Goal: Task Accomplishment & Management: Complete application form

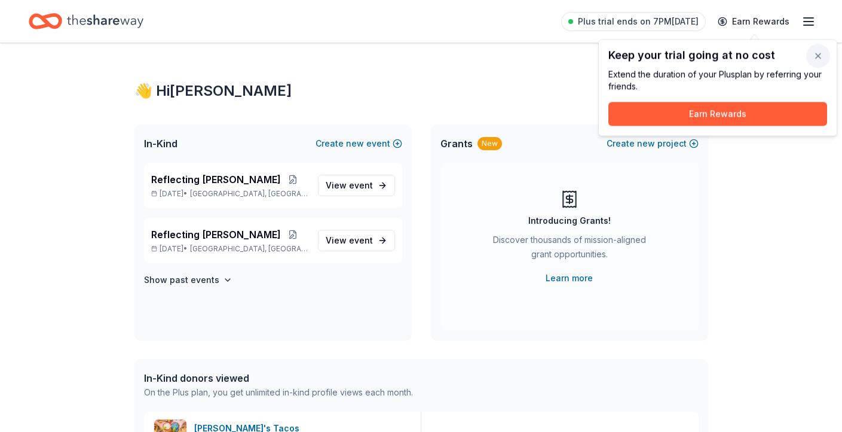
click at [818, 54] on button "button" at bounding box center [818, 56] width 24 height 24
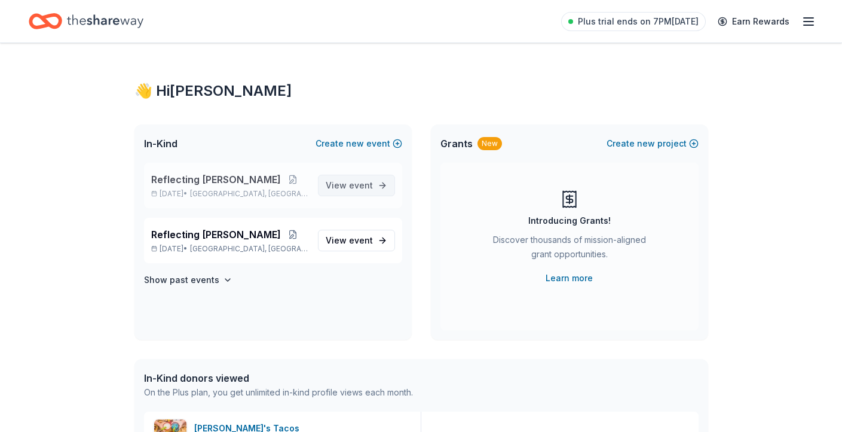
click at [348, 182] on span "View event" at bounding box center [349, 185] width 47 height 14
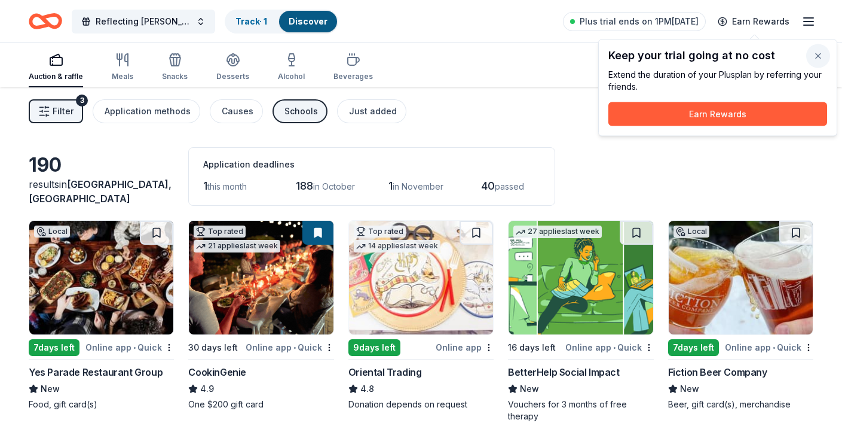
click at [817, 53] on button "button" at bounding box center [818, 56] width 24 height 24
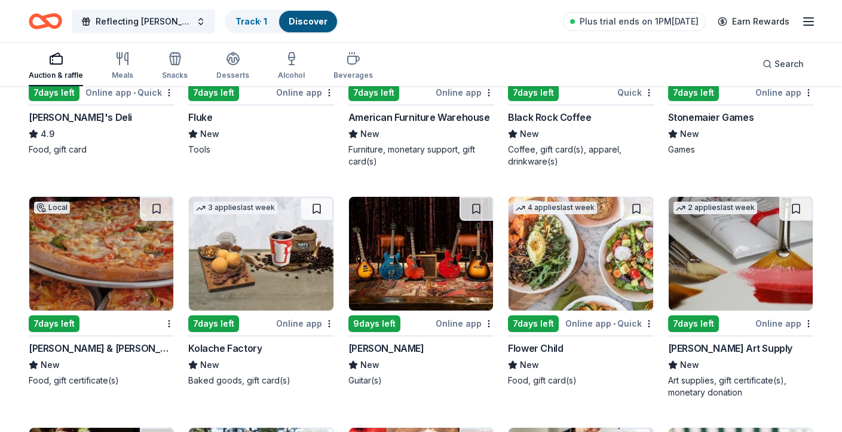
scroll to position [3233, 0]
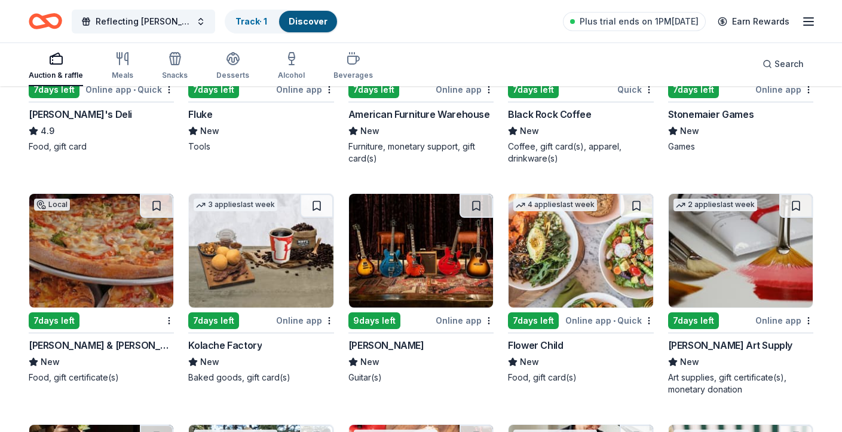
click at [582, 268] on img at bounding box center [581, 251] width 144 height 114
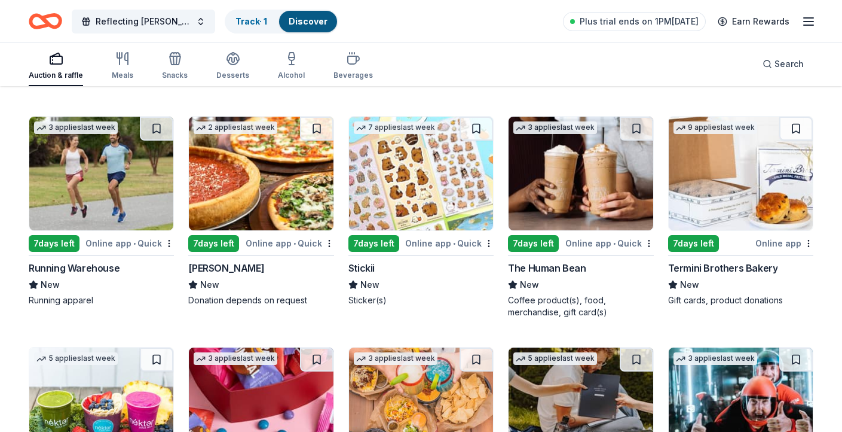
scroll to position [3728, 0]
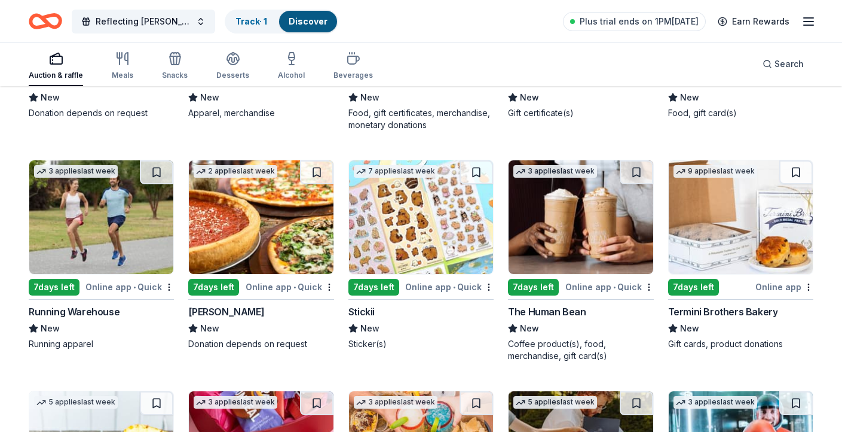
click at [580, 213] on img at bounding box center [581, 217] width 144 height 114
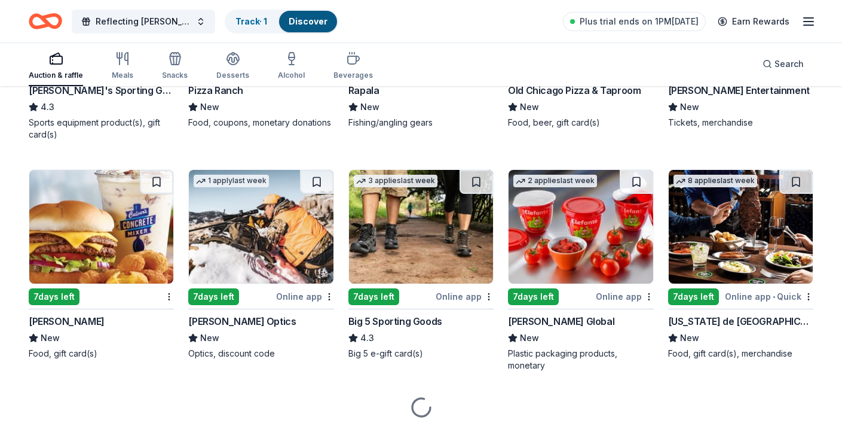
scroll to position [4412, 0]
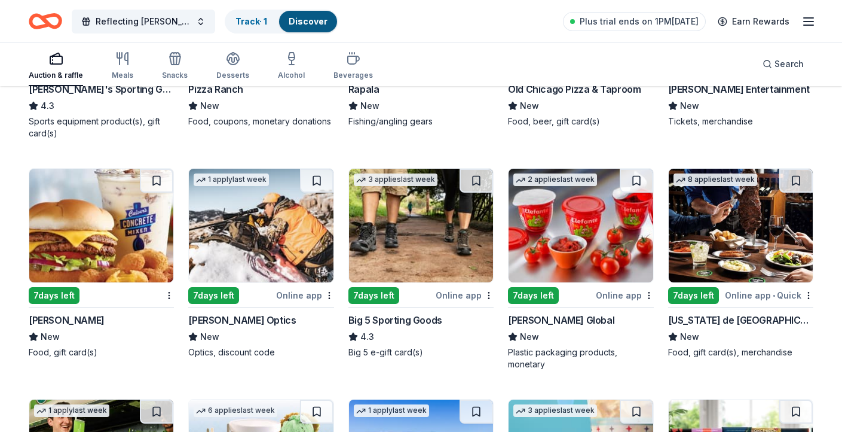
click at [722, 221] on img at bounding box center [741, 226] width 144 height 114
click at [432, 219] on img at bounding box center [421, 226] width 144 height 114
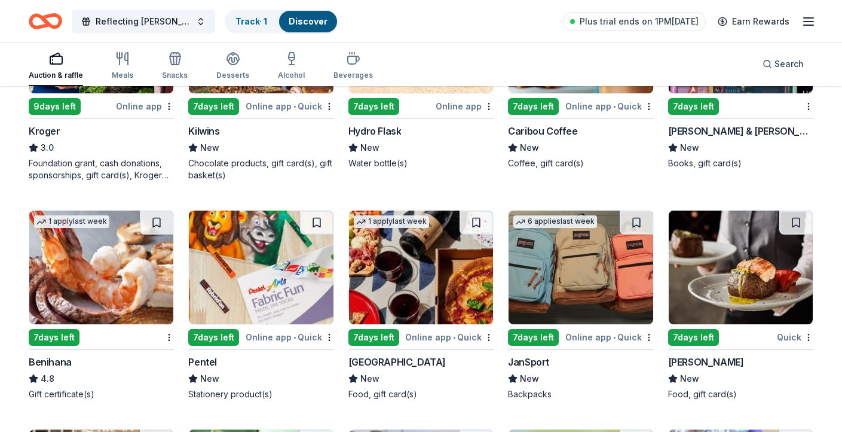
scroll to position [4831, 0]
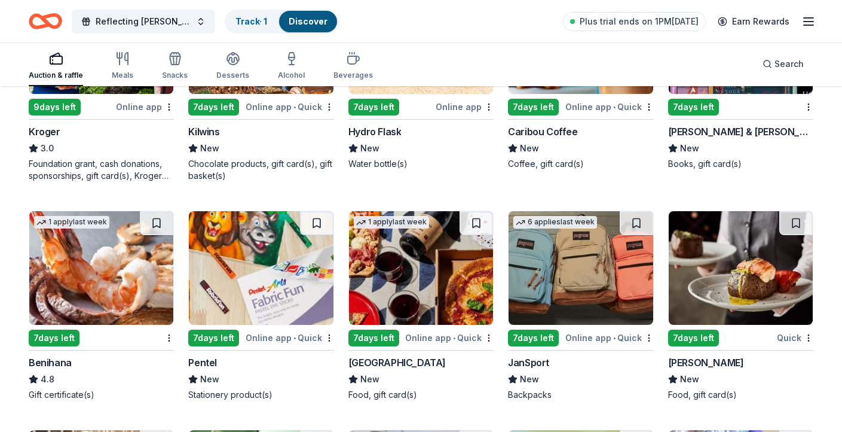
click at [438, 280] on img at bounding box center [421, 268] width 144 height 114
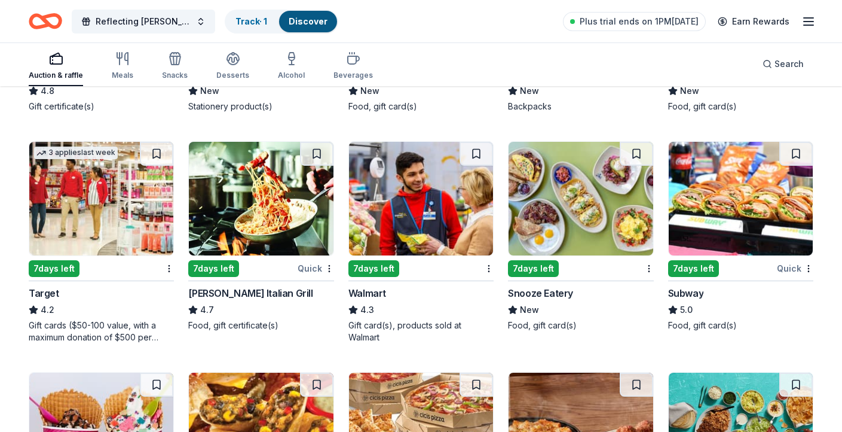
scroll to position [5119, 0]
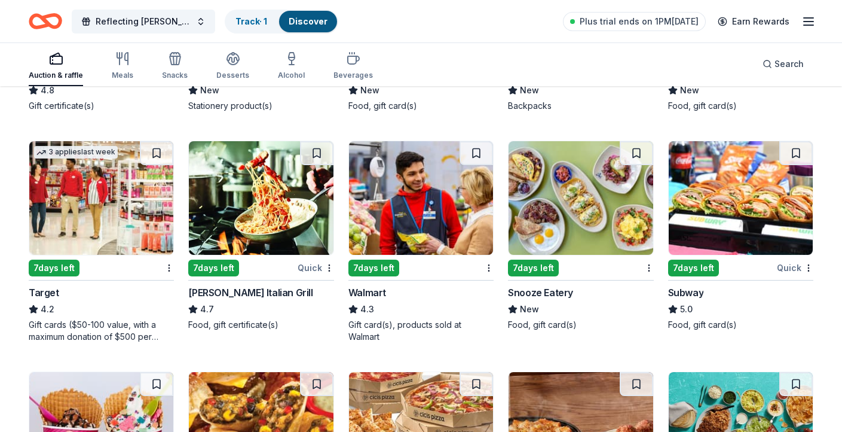
click at [566, 228] on img at bounding box center [581, 198] width 144 height 114
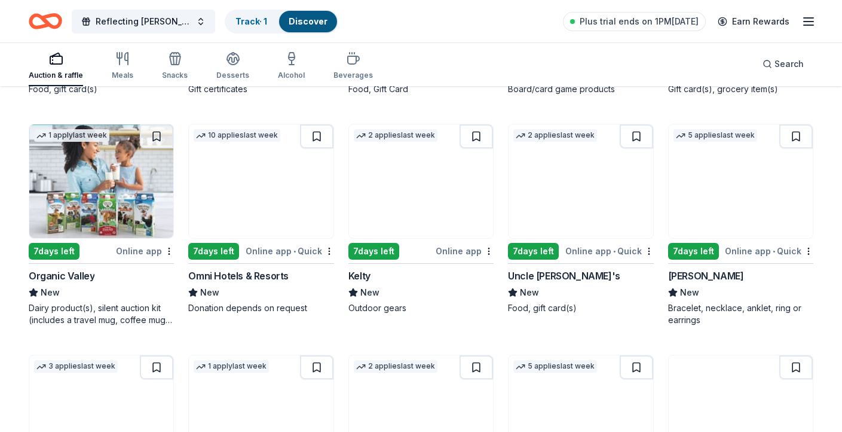
scroll to position [6036, 0]
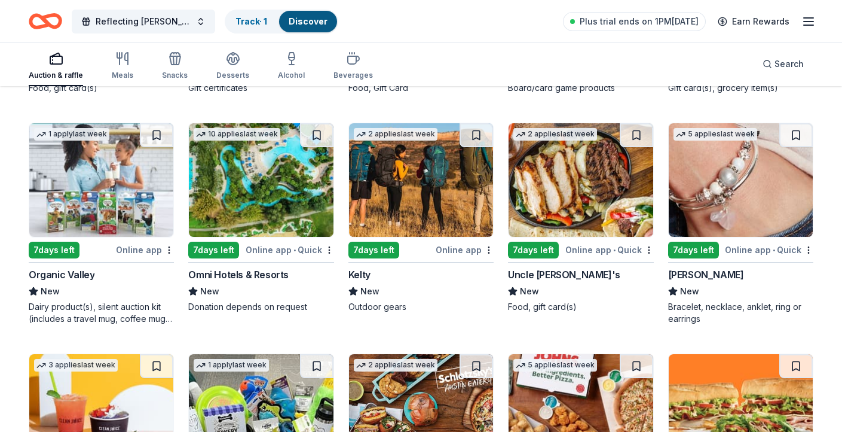
click at [238, 199] on img at bounding box center [261, 180] width 144 height 114
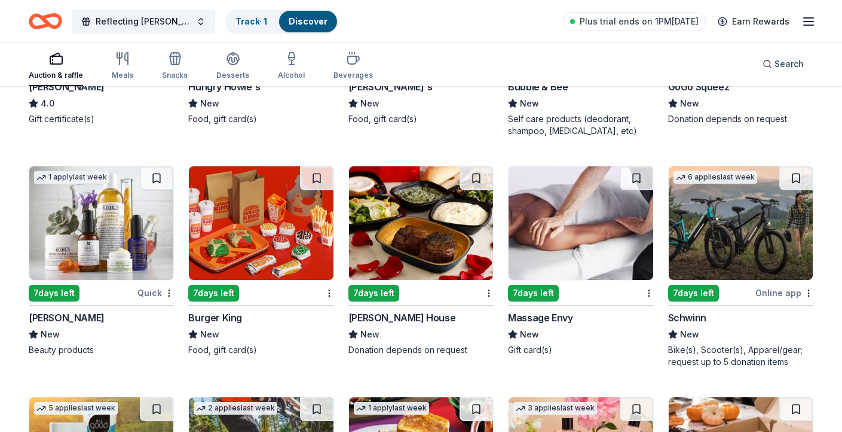
scroll to position [6673, 0]
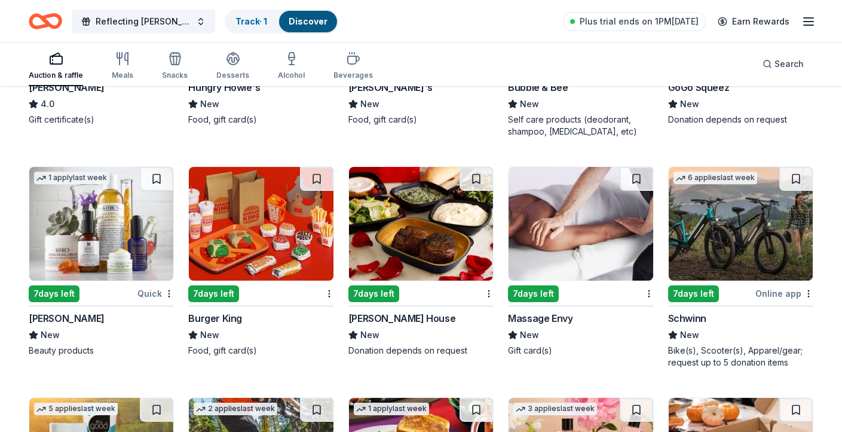
click at [580, 231] on img at bounding box center [581, 224] width 144 height 114
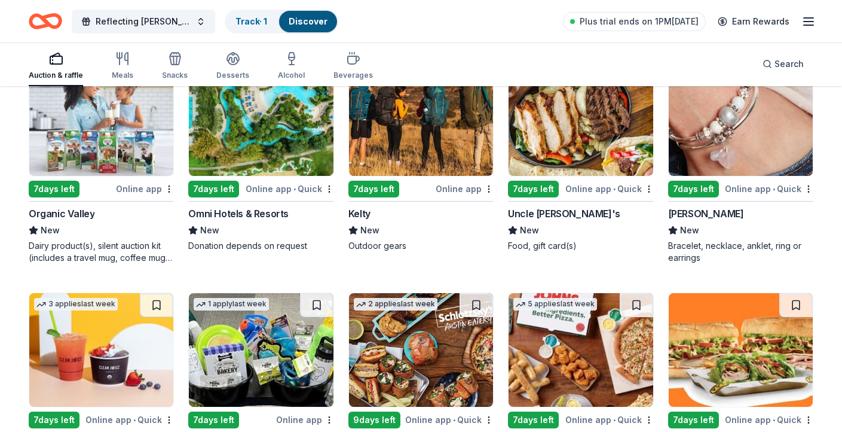
scroll to position [6092, 0]
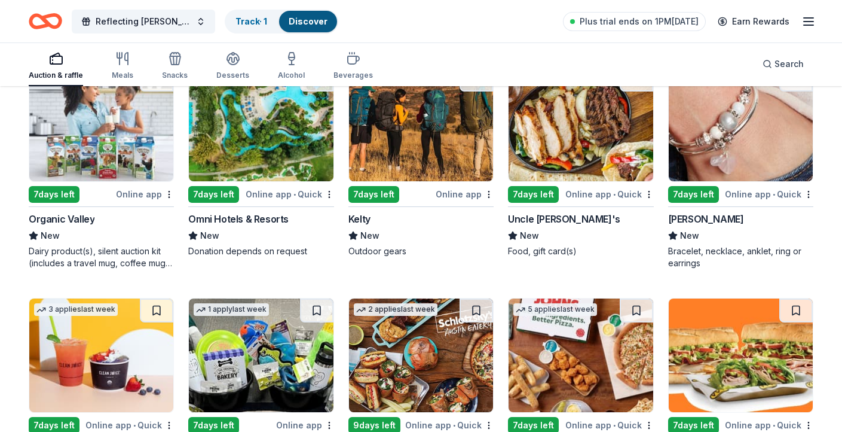
click at [723, 131] on img at bounding box center [741, 125] width 144 height 114
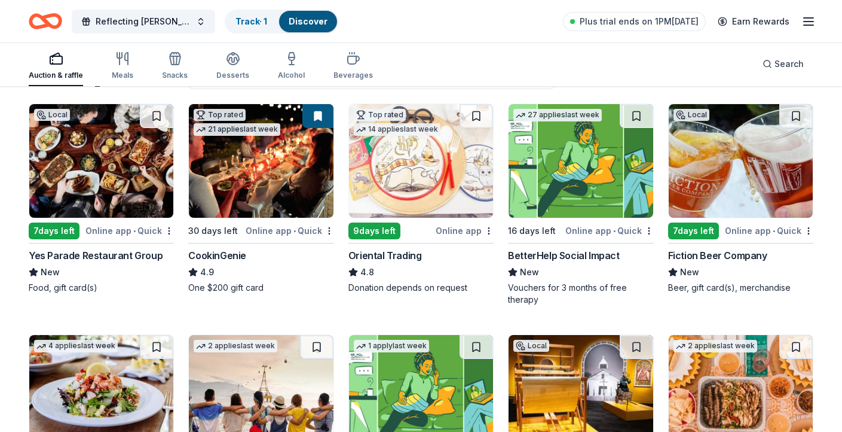
scroll to position [0, 0]
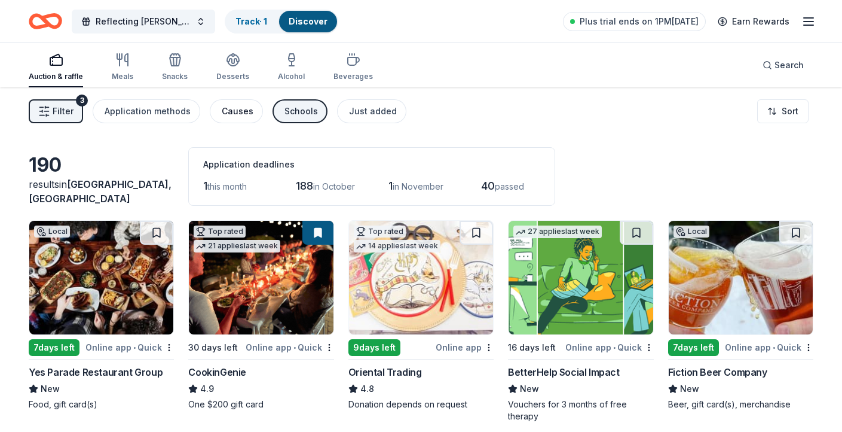
click at [235, 108] on div "Causes" at bounding box center [238, 111] width 32 height 14
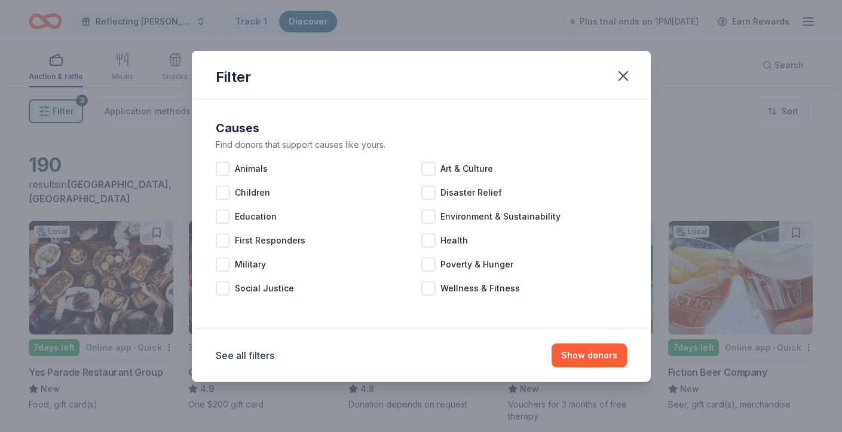
click at [608, 72] on div "Filter" at bounding box center [421, 75] width 459 height 48
click at [620, 72] on icon "button" at bounding box center [623, 76] width 8 height 8
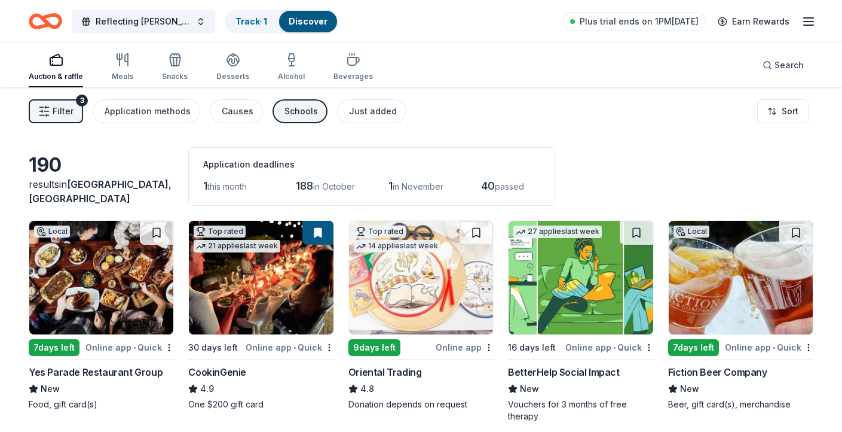
click at [285, 121] on button "Schools" at bounding box center [300, 111] width 55 height 24
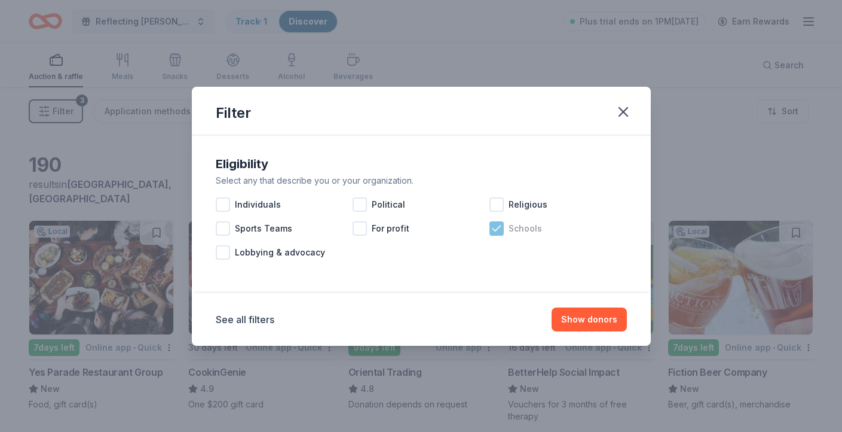
click at [493, 237] on div "Schools" at bounding box center [558, 228] width 137 height 24
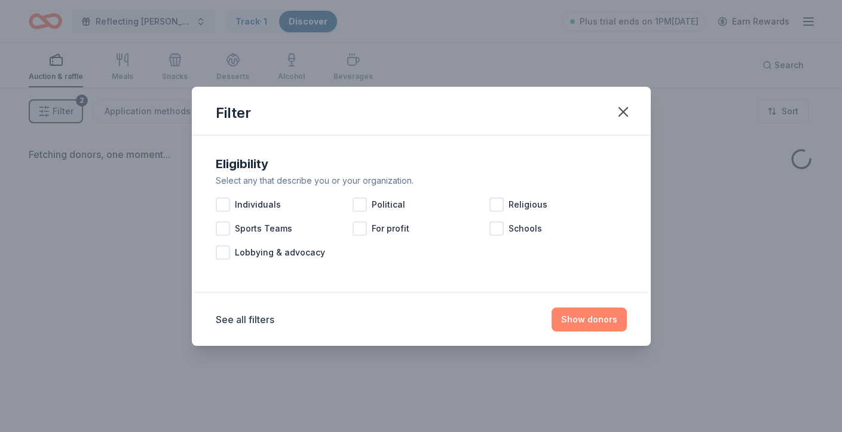
click at [586, 311] on button "Show donors" at bounding box center [589, 319] width 75 height 24
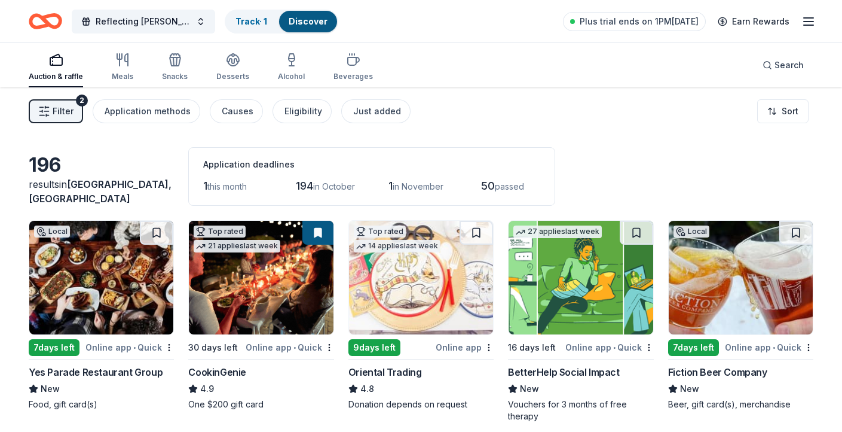
click at [59, 106] on span "Filter" at bounding box center [63, 111] width 21 height 14
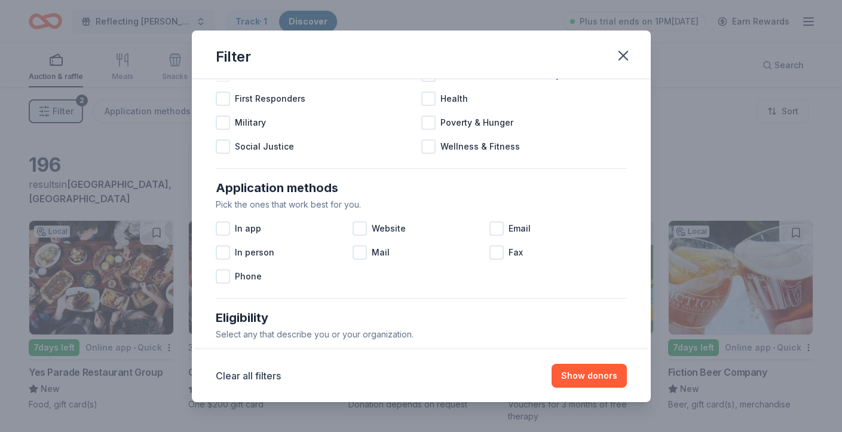
scroll to position [123, 0]
click at [365, 230] on div at bounding box center [360, 227] width 14 height 14
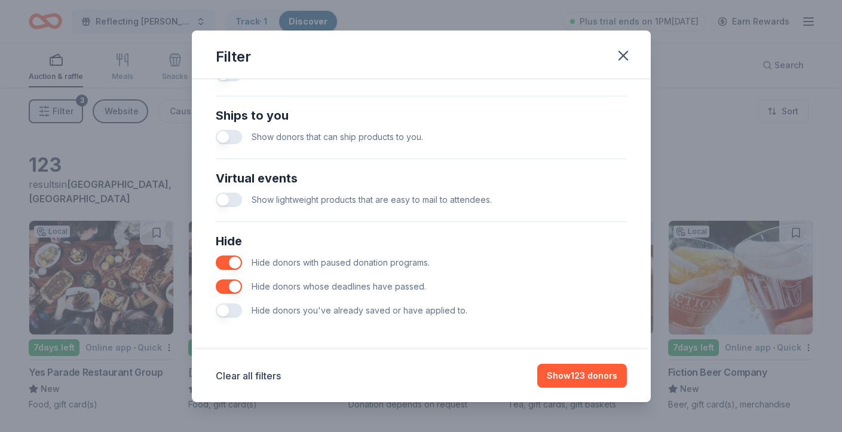
scroll to position [518, 0]
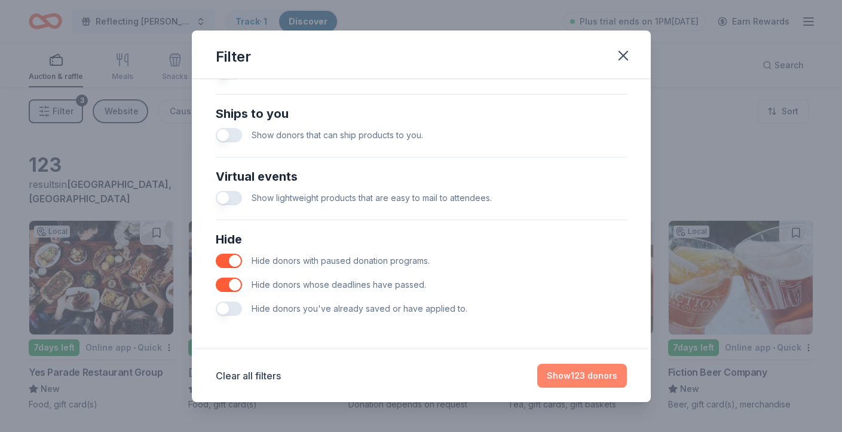
click at [579, 377] on button "Show 123 donors" at bounding box center [582, 375] width 90 height 24
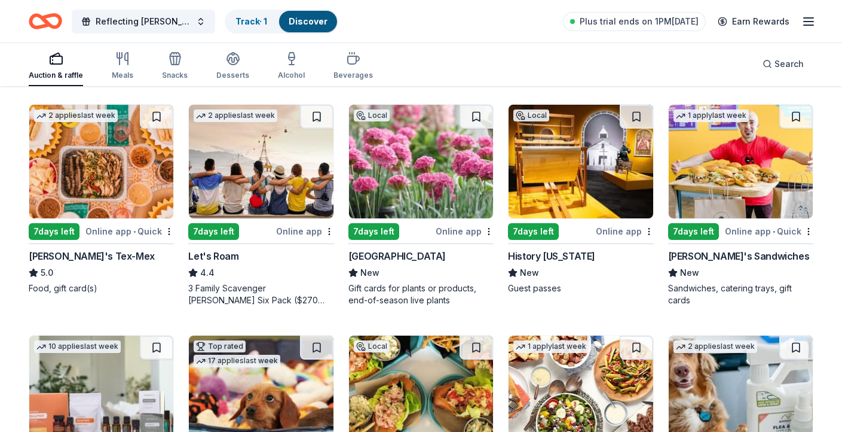
scroll to position [335, 0]
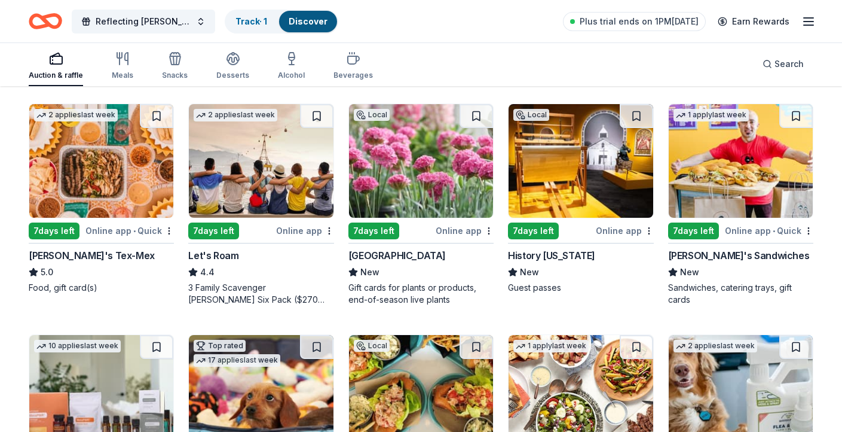
click at [299, 152] on img at bounding box center [261, 161] width 144 height 114
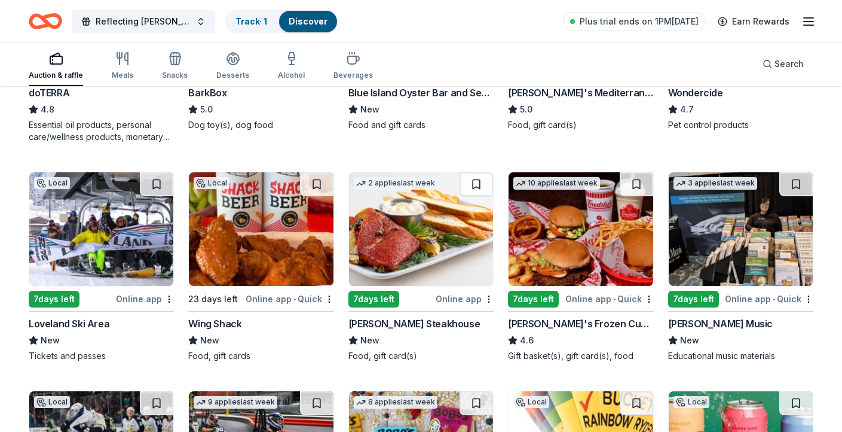
scroll to position [730, 0]
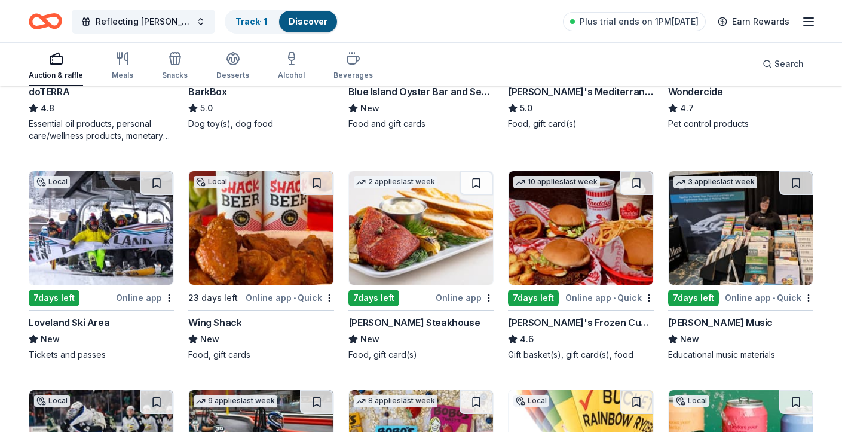
click at [549, 232] on img at bounding box center [581, 228] width 144 height 114
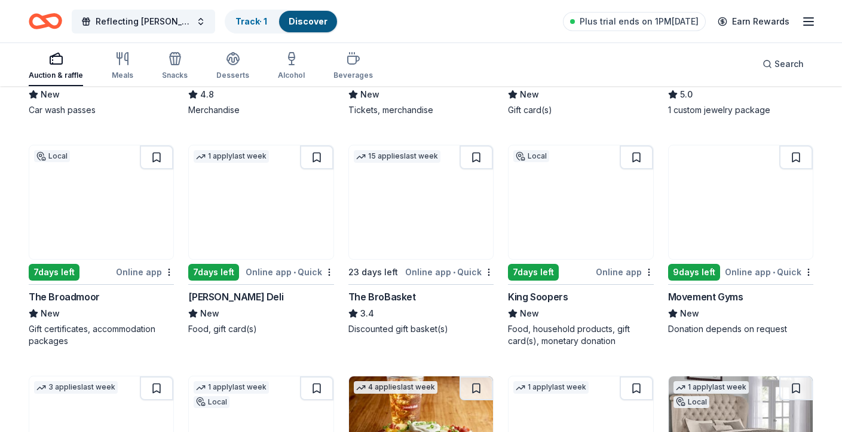
scroll to position [1874, 0]
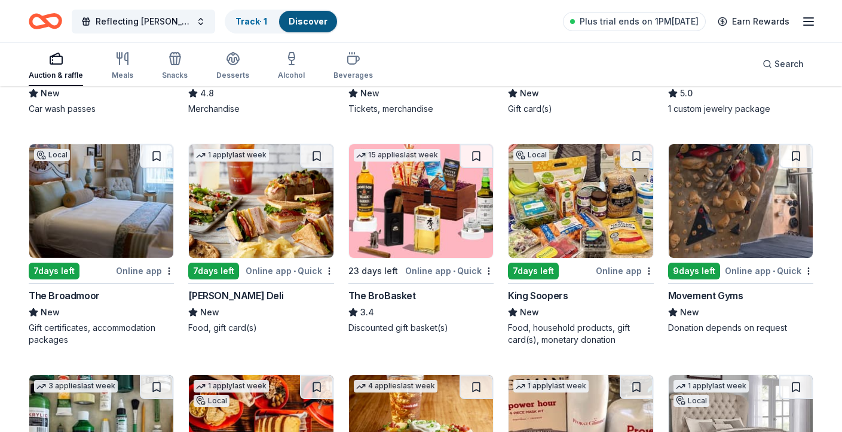
click at [415, 198] on img at bounding box center [421, 201] width 144 height 114
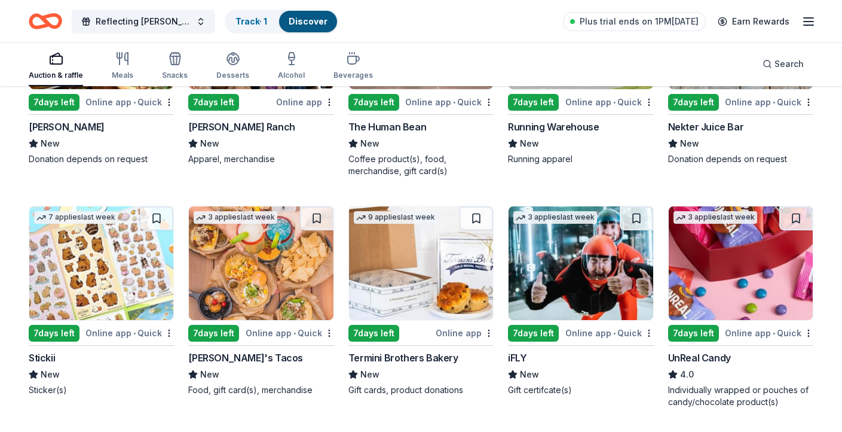
scroll to position [2956, 0]
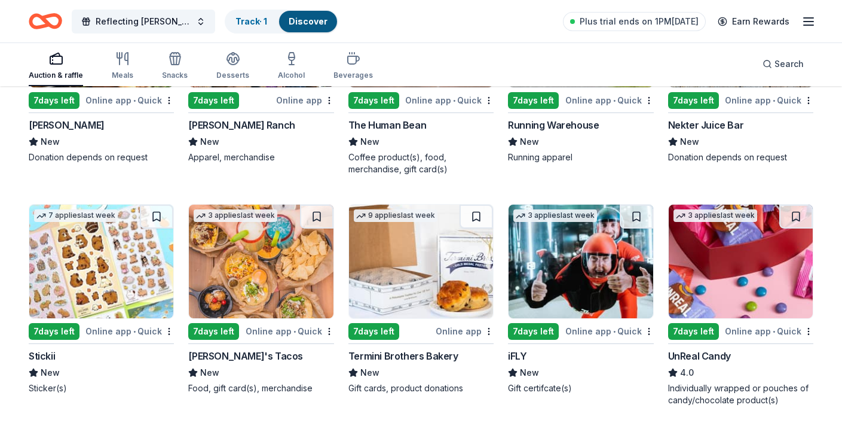
click at [289, 267] on img at bounding box center [261, 261] width 144 height 114
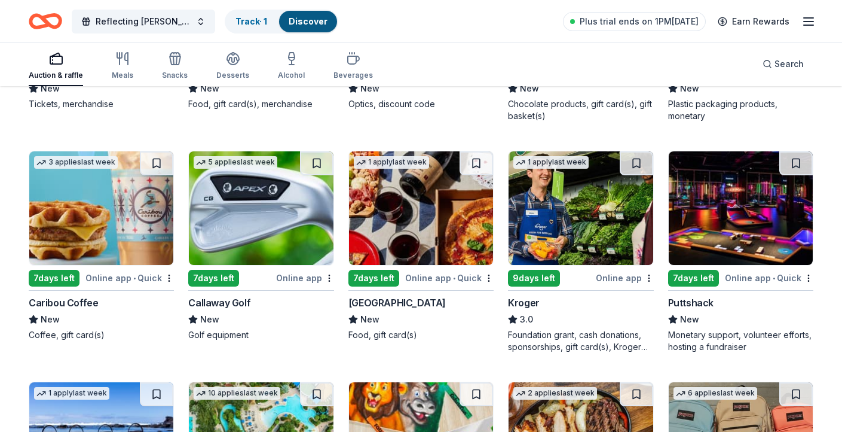
scroll to position [3706, 0]
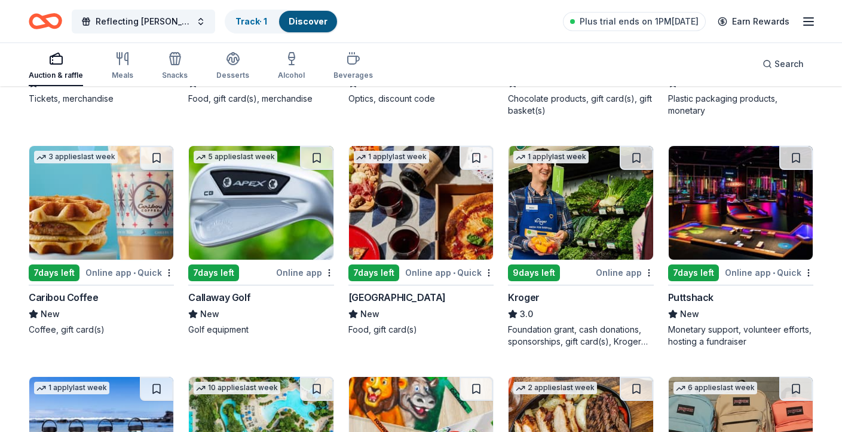
click at [250, 219] on img at bounding box center [261, 203] width 144 height 114
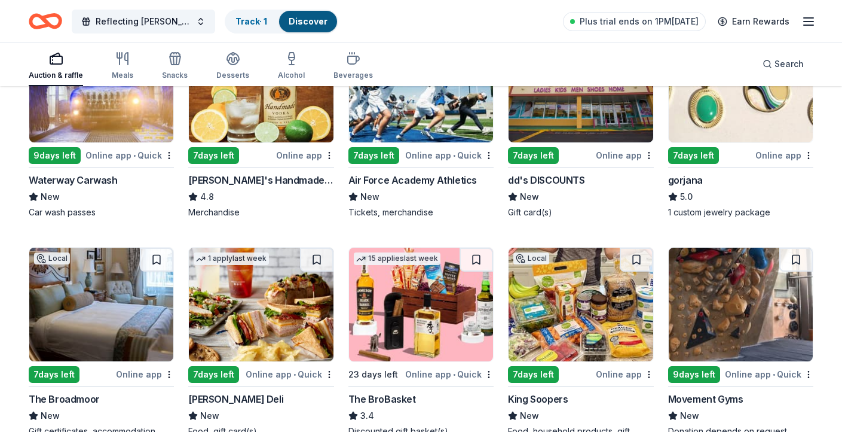
scroll to position [1454, 0]
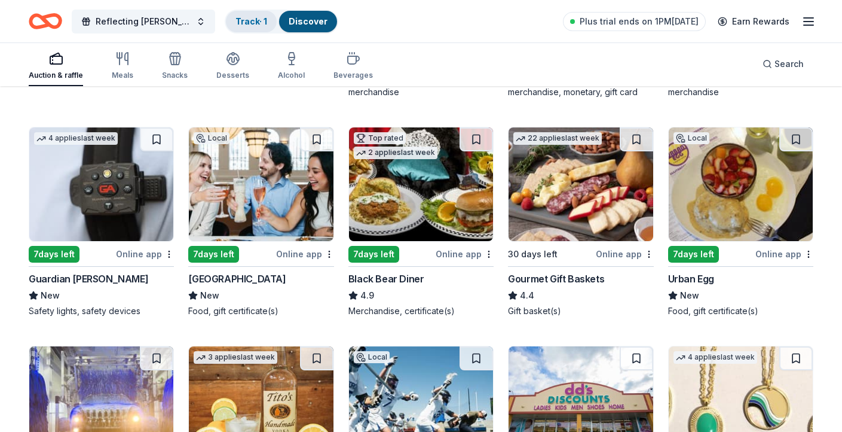
click at [253, 17] on link "Track · 1" at bounding box center [251, 21] width 32 height 10
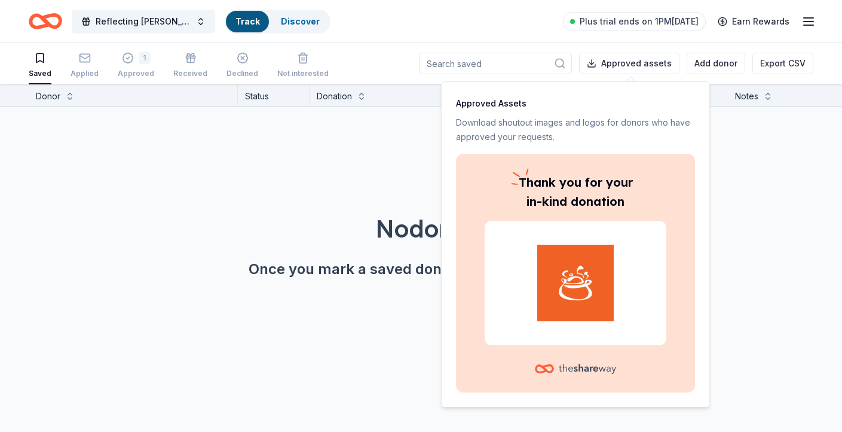
scroll to position [1, 0]
click at [301, 25] on link "Discover" at bounding box center [308, 21] width 39 height 10
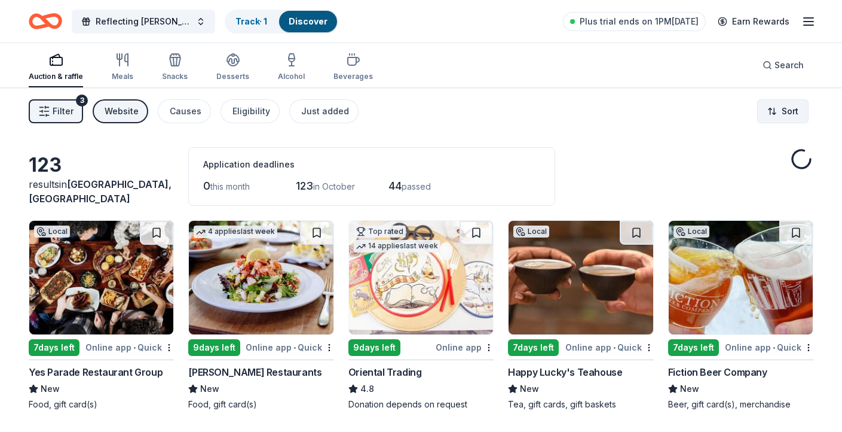
click at [797, 122] on html "Reflecting Hope Gala Track · 1 Discover Plus trial ends on 1PM, 9/29 Earn Rewar…" at bounding box center [421, 216] width 842 height 432
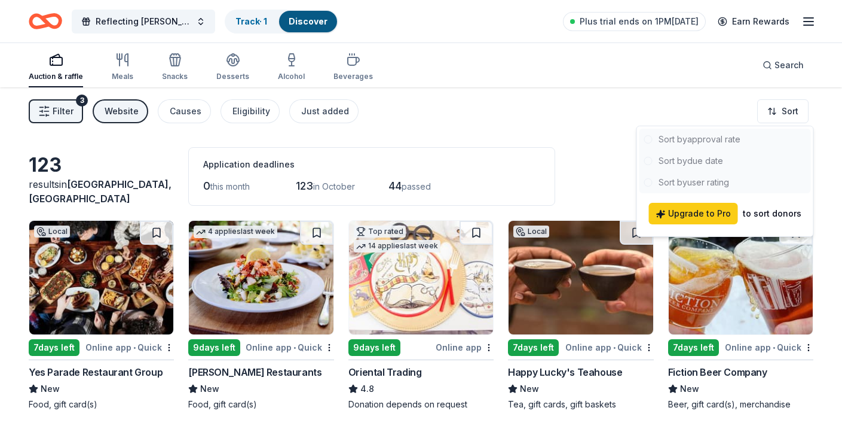
click at [618, 75] on html "Reflecting Hope Gala Track · 1 Discover Plus trial ends on 1PM, 9/29 Earn Rewar…" at bounding box center [421, 216] width 842 height 432
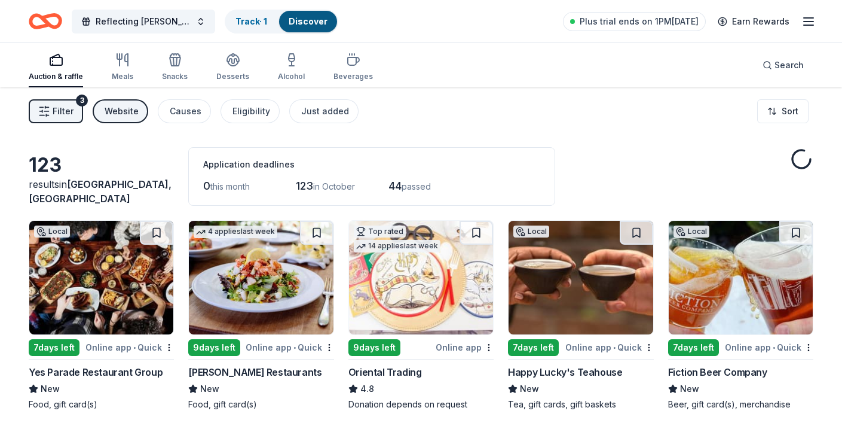
click at [59, 109] on span "Filter" at bounding box center [63, 111] width 21 height 14
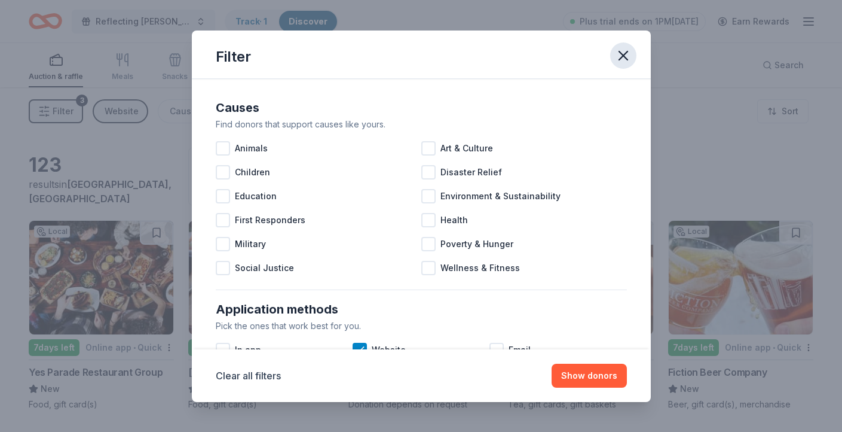
click at [620, 62] on icon "button" at bounding box center [623, 55] width 17 height 17
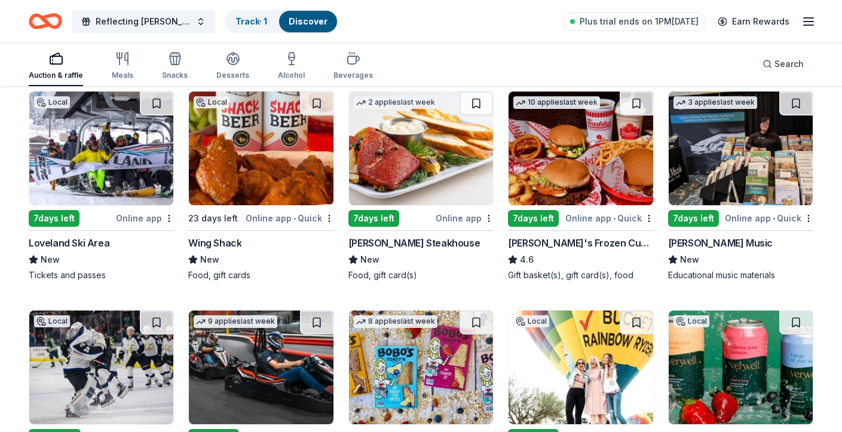
scroll to position [810, 0]
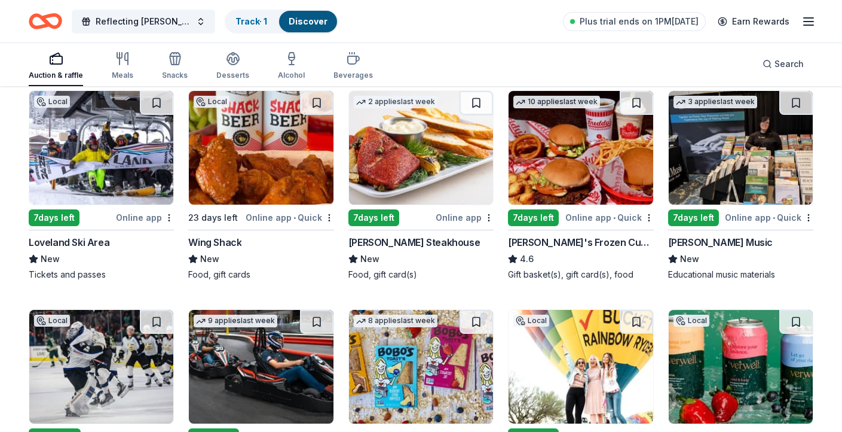
click at [277, 181] on img at bounding box center [261, 148] width 144 height 114
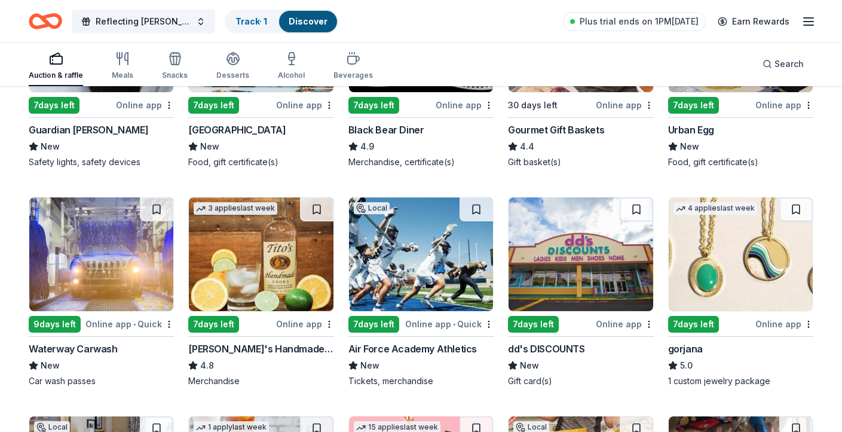
scroll to position [1604, 0]
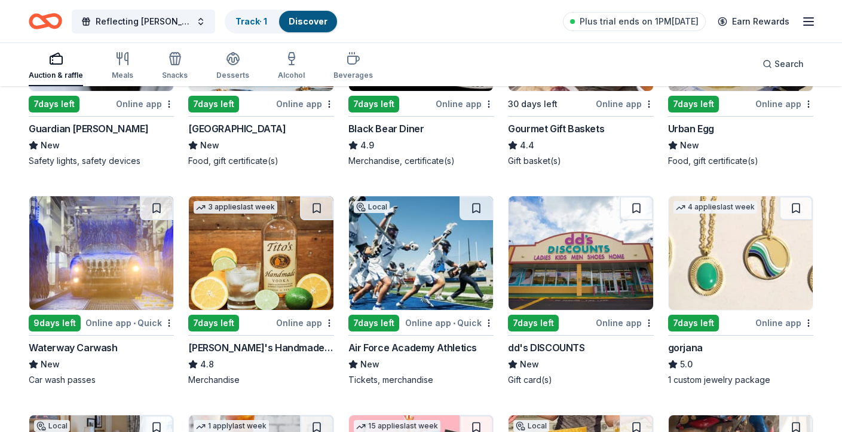
click at [405, 271] on img at bounding box center [421, 253] width 144 height 114
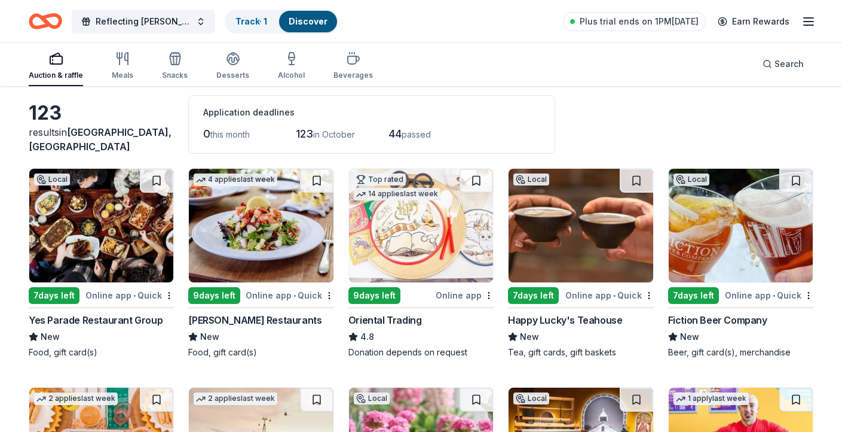
scroll to position [0, 0]
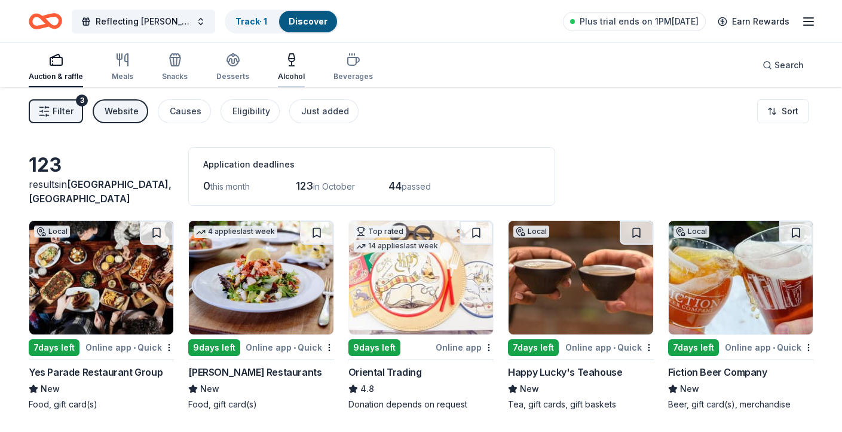
click at [289, 61] on icon "button" at bounding box center [292, 58] width 6 height 8
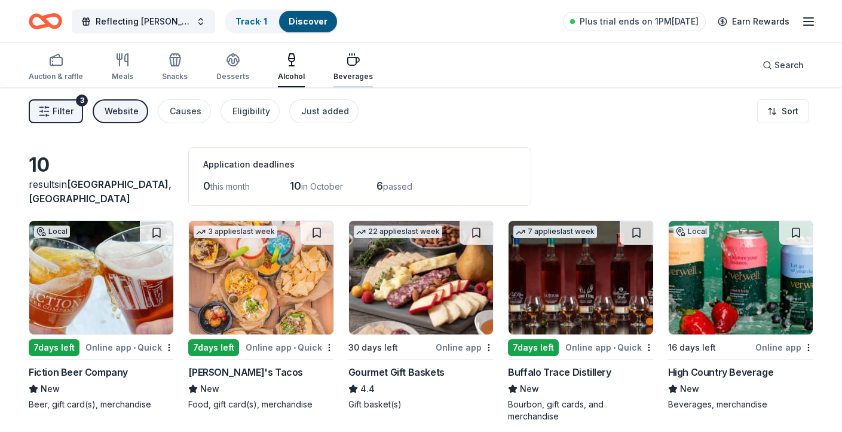
click at [350, 66] on icon "button" at bounding box center [353, 60] width 14 height 14
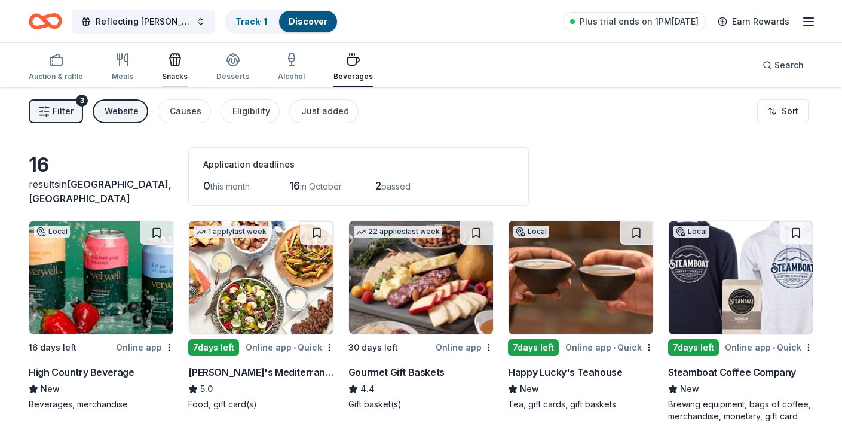
click at [176, 62] on icon "button" at bounding box center [176, 61] width 1 height 8
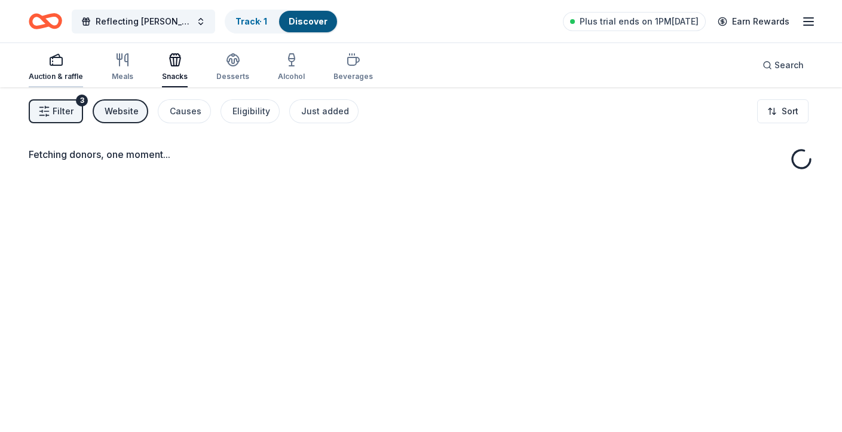
click at [53, 69] on div "Auction & raffle" at bounding box center [56, 67] width 54 height 29
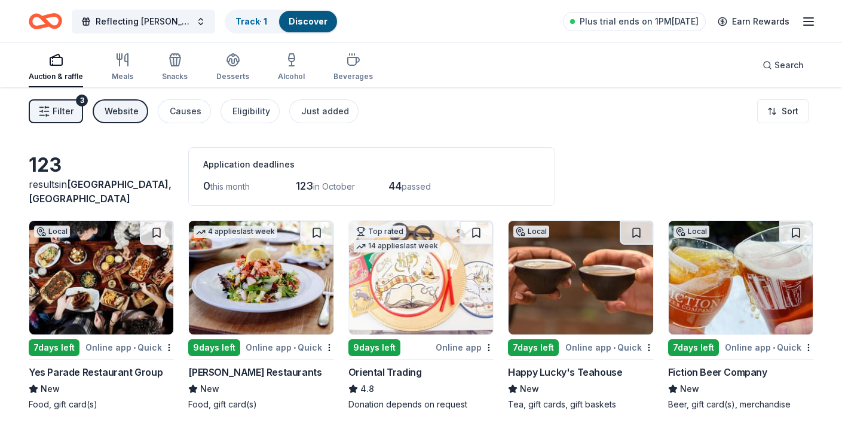
click at [53, 68] on div "Auction & raffle" at bounding box center [56, 67] width 54 height 29
click at [641, 20] on span "Plus trial ends on 1PM[DATE]" at bounding box center [639, 21] width 119 height 14
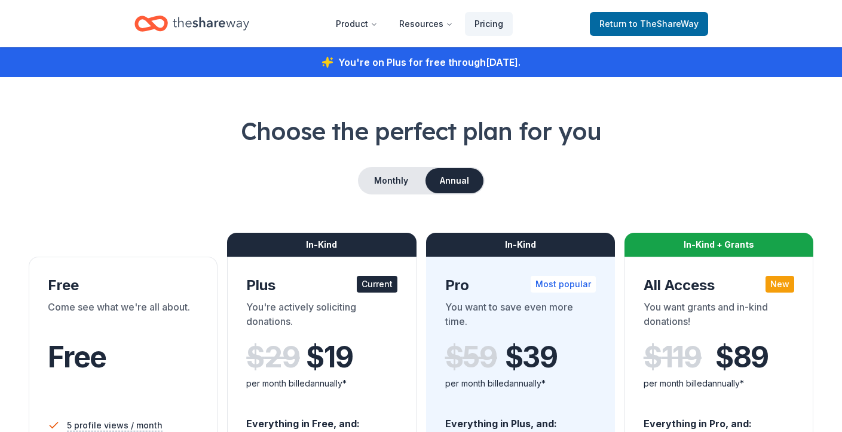
click at [528, 60] on div "You're on Plus for free through September 29, 2025 ." at bounding box center [421, 62] width 842 height 30
click at [660, 25] on span "to TheShareWay" at bounding box center [663, 24] width 69 height 10
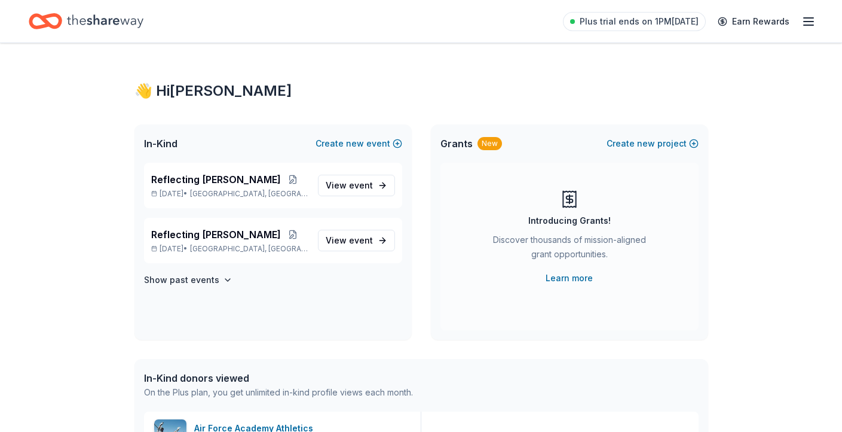
click at [812, 25] on icon "button" at bounding box center [809, 21] width 14 height 14
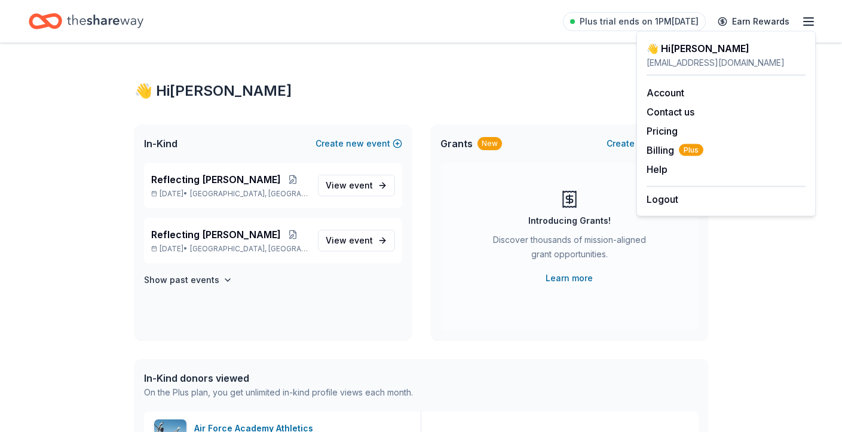
click at [556, 246] on div "Discover thousands of mission-aligned grant opportunities." at bounding box center [569, 249] width 163 height 33
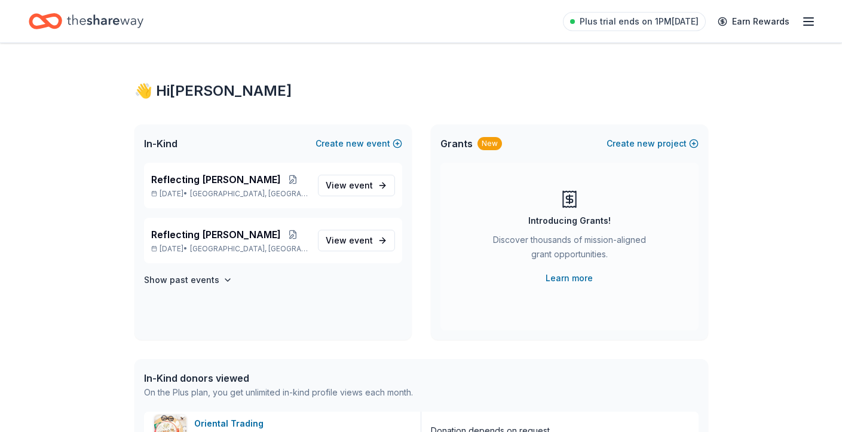
click at [815, 17] on icon "button" at bounding box center [809, 21] width 14 height 14
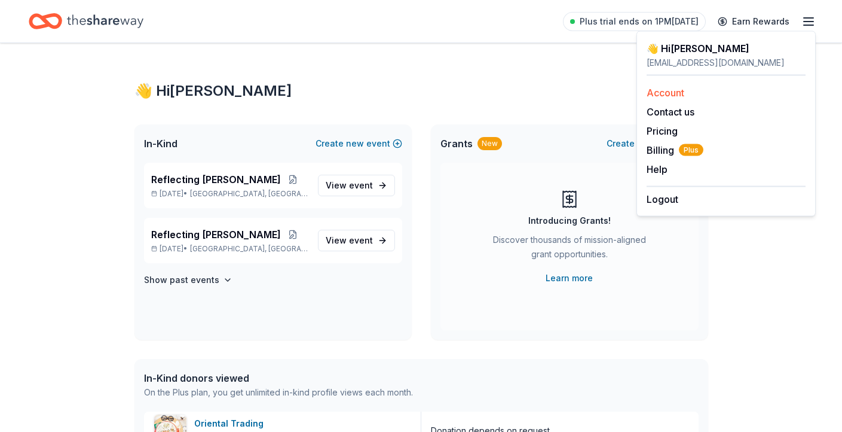
click at [659, 95] on link "Account" at bounding box center [666, 93] width 38 height 12
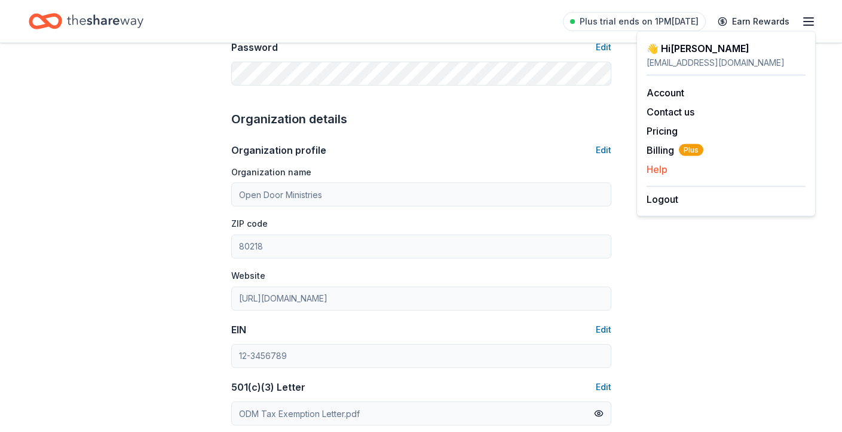
scroll to position [319, 0]
click at [669, 151] on span "Billing Plus" at bounding box center [675, 150] width 57 height 14
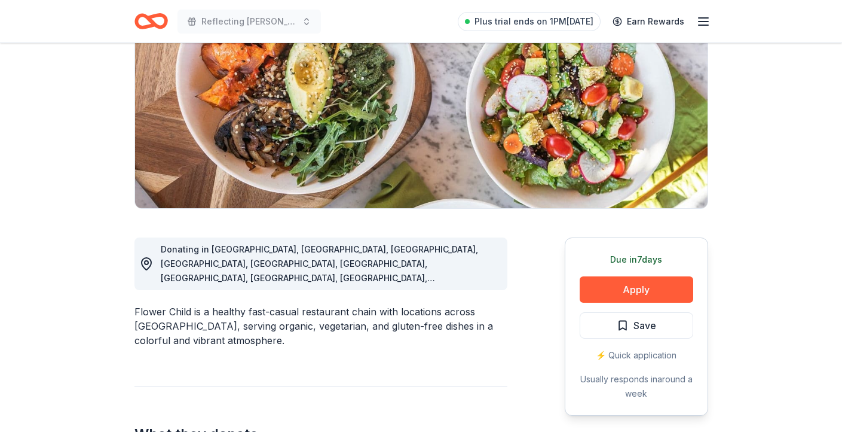
scroll to position [155, 0]
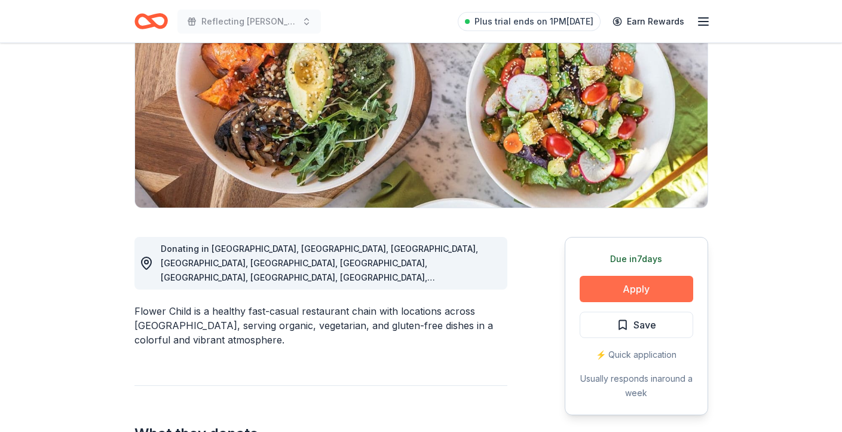
click at [659, 291] on button "Apply" at bounding box center [637, 289] width 114 height 26
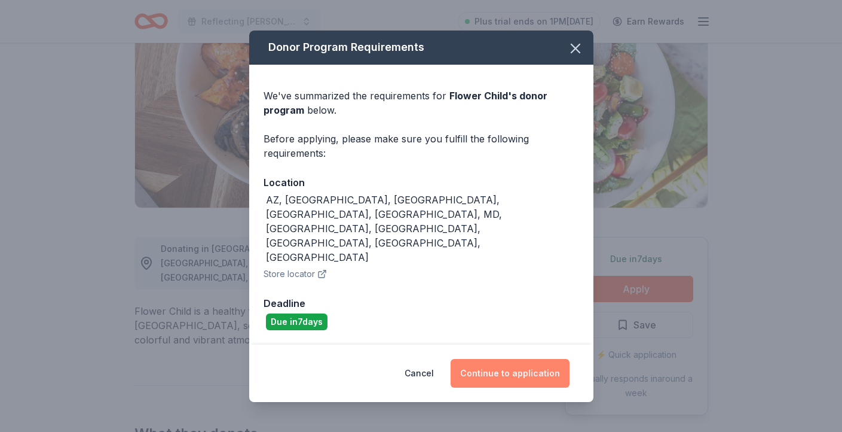
click at [519, 359] on button "Continue to application" at bounding box center [510, 373] width 119 height 29
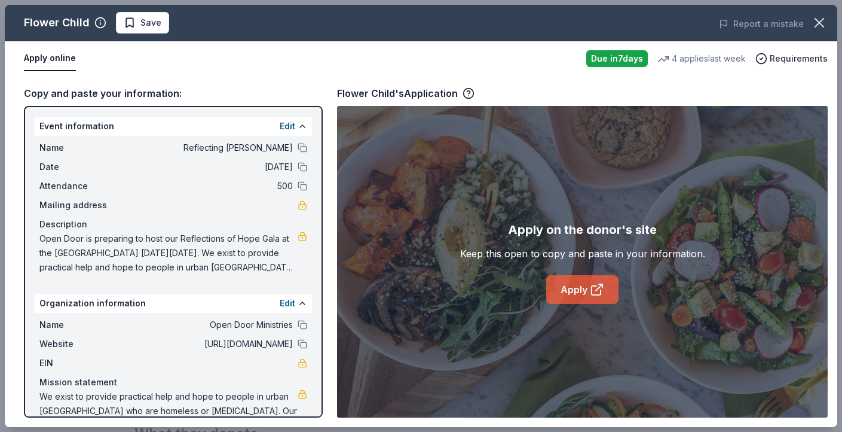
click at [563, 276] on link "Apply" at bounding box center [582, 289] width 72 height 29
click at [510, 248] on div "Keep this open to copy and paste in your information." at bounding box center [582, 253] width 245 height 14
click at [549, 241] on div "Apply on the donor's site Keep this open to copy and paste in your information.…" at bounding box center [582, 262] width 245 height 84
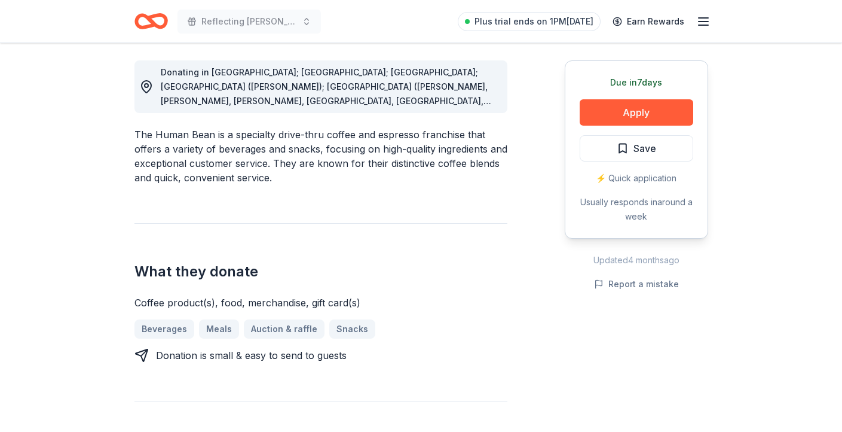
scroll to position [329, 0]
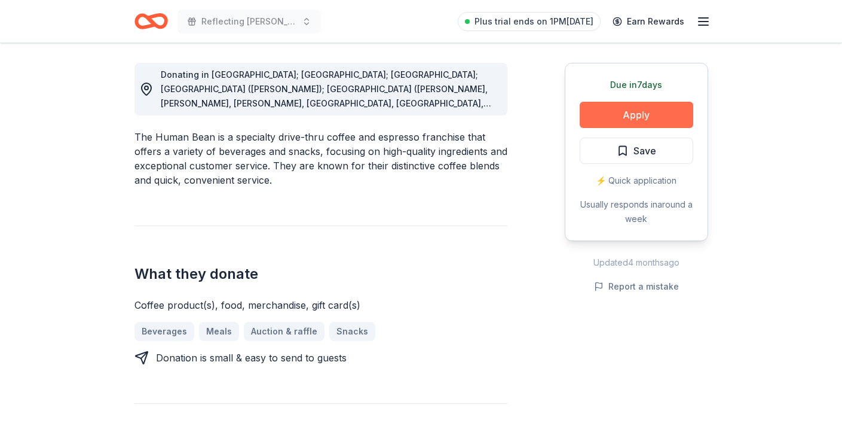
click at [643, 103] on button "Apply" at bounding box center [637, 115] width 114 height 26
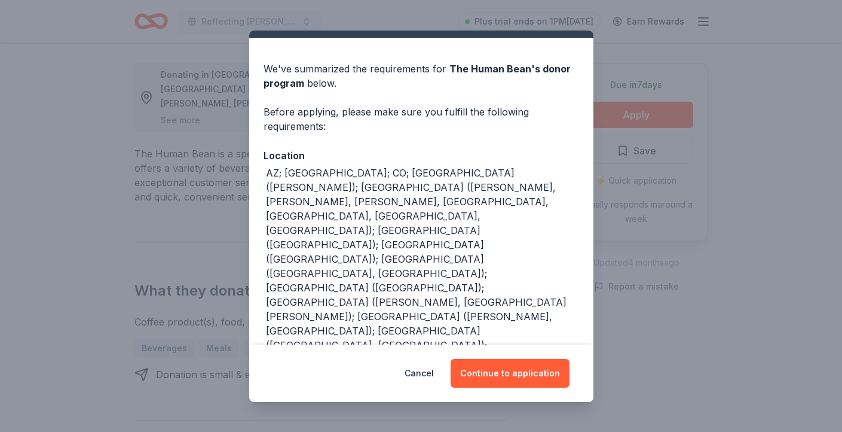
scroll to position [18, 0]
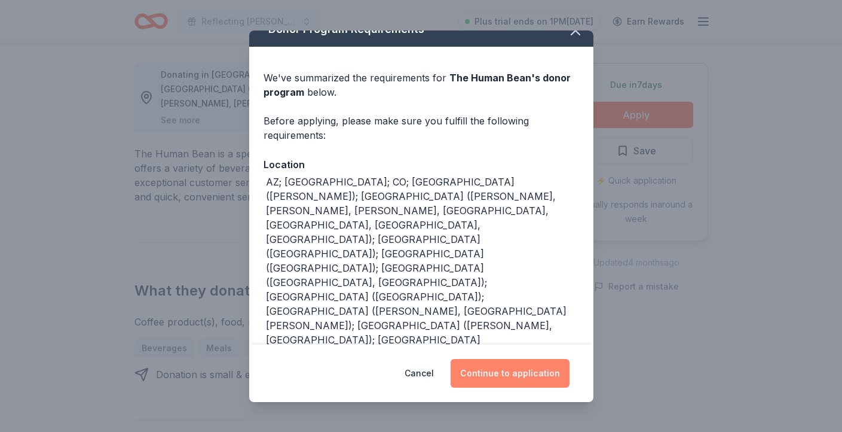
click at [515, 375] on button "Continue to application" at bounding box center [510, 373] width 119 height 29
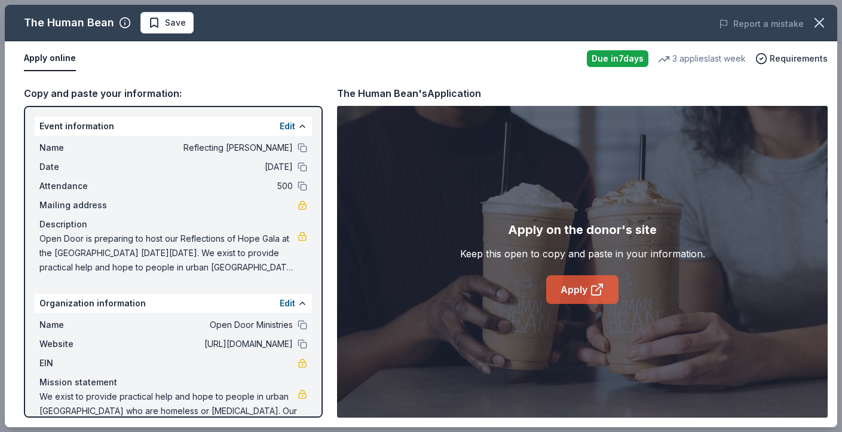
click at [565, 295] on link "Apply" at bounding box center [582, 289] width 72 height 29
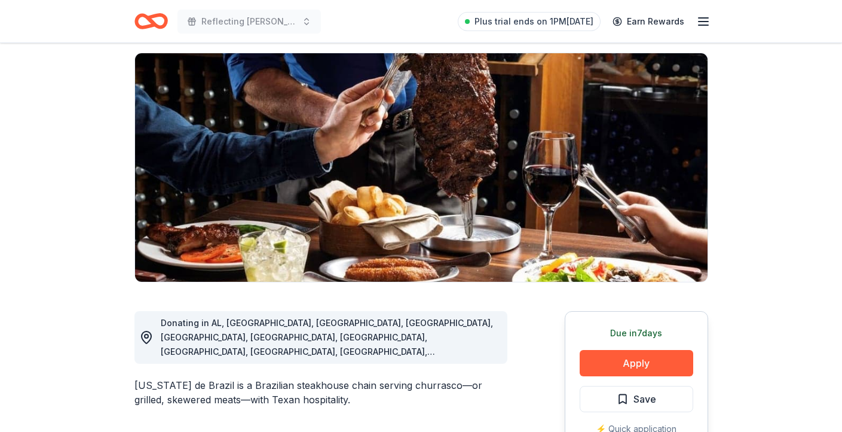
scroll to position [82, 0]
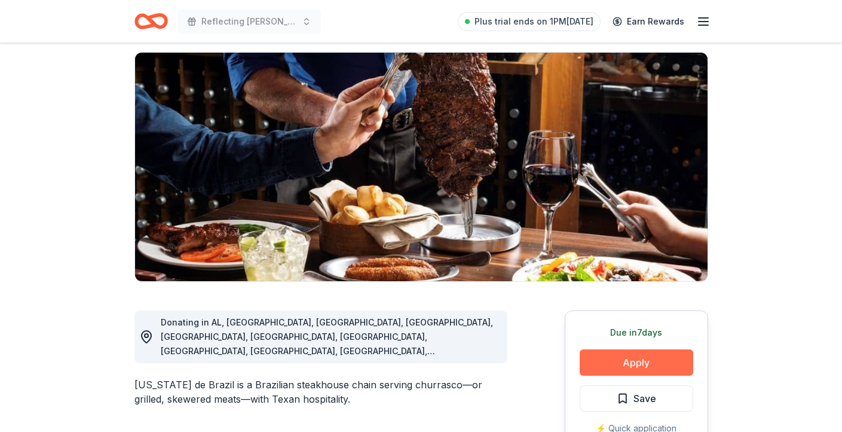
click at [625, 370] on button "Apply" at bounding box center [637, 362] width 114 height 26
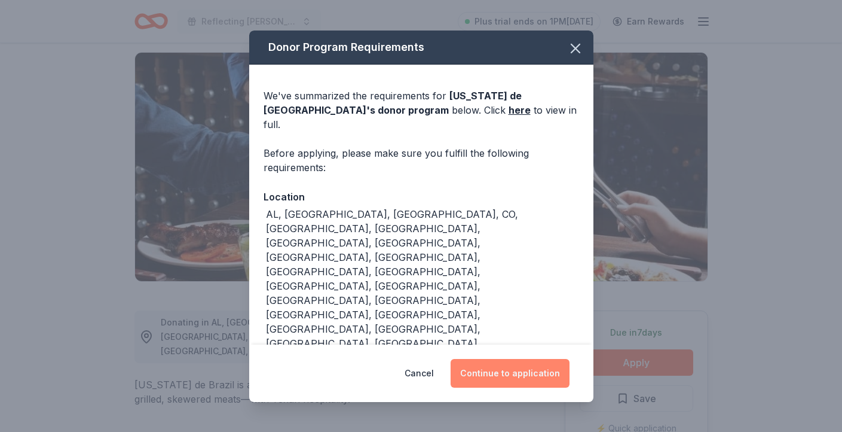
click at [505, 359] on button "Continue to application" at bounding box center [510, 373] width 119 height 29
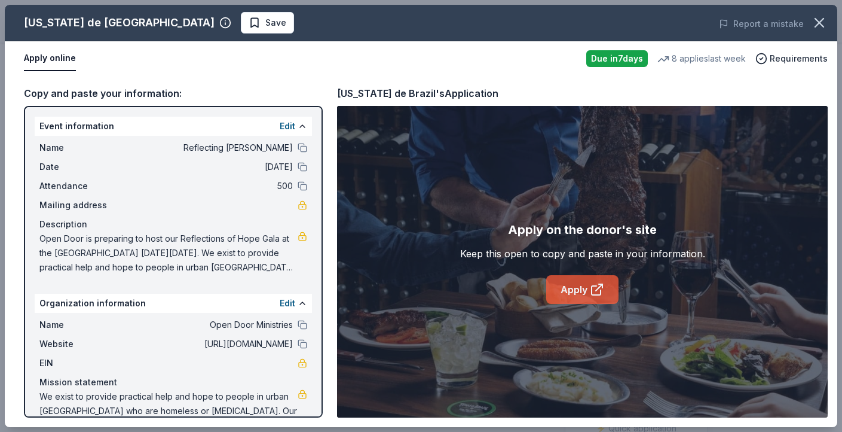
click at [563, 292] on link "Apply" at bounding box center [582, 289] width 72 height 29
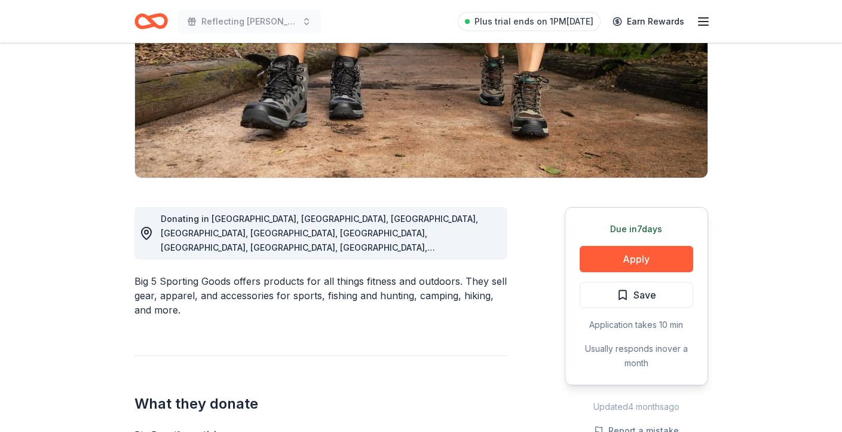
scroll to position [252, 0]
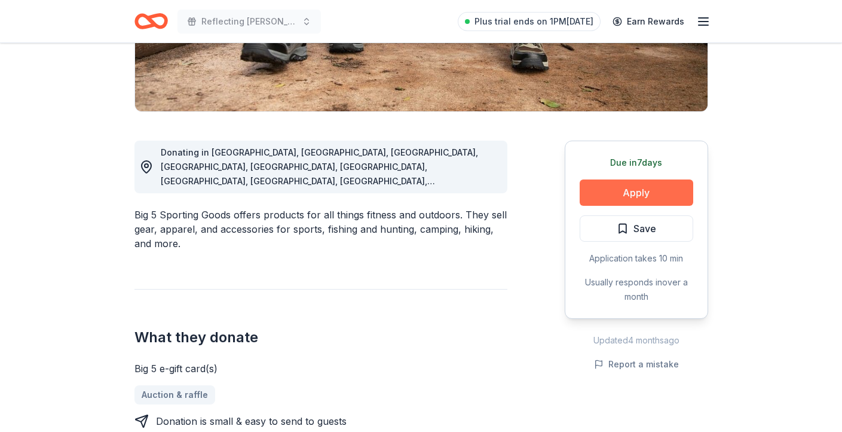
click at [659, 194] on button "Apply" at bounding box center [637, 192] width 114 height 26
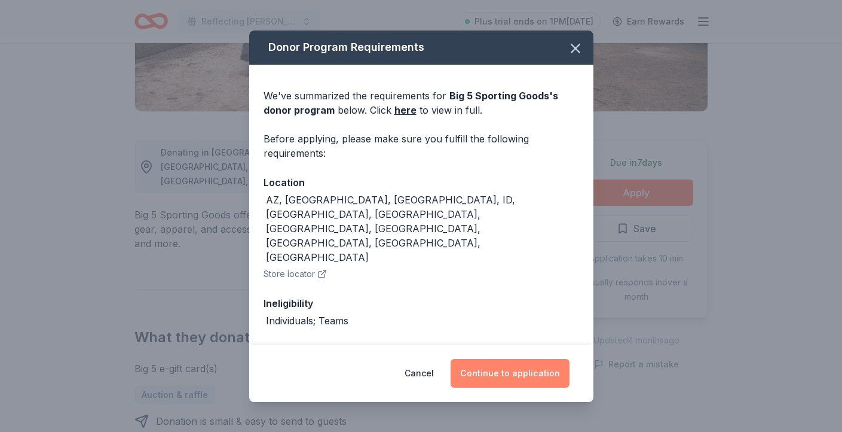
click at [534, 365] on button "Continue to application" at bounding box center [510, 373] width 119 height 29
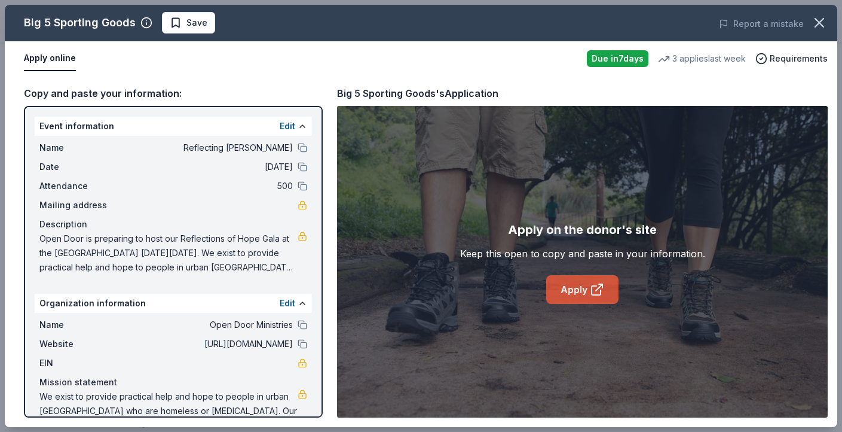
click at [590, 289] on icon at bounding box center [597, 289] width 14 height 14
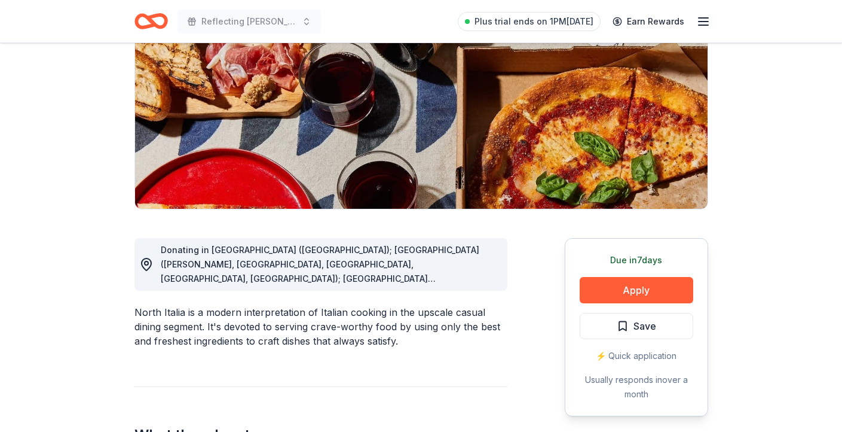
scroll to position [155, 0]
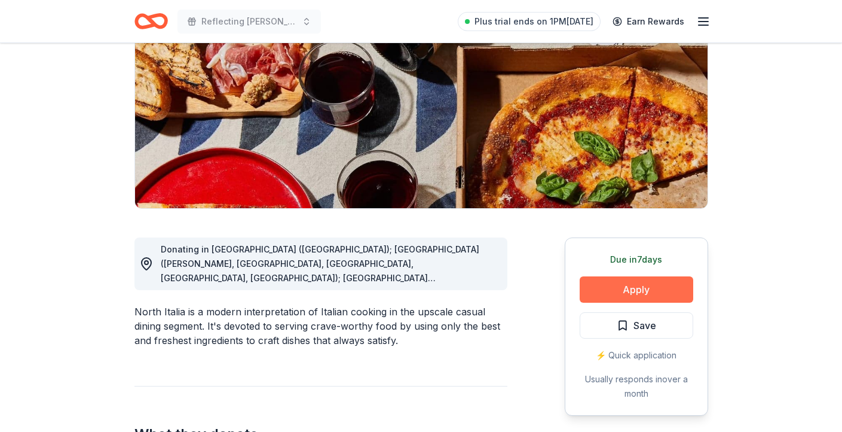
click at [651, 284] on button "Apply" at bounding box center [637, 289] width 114 height 26
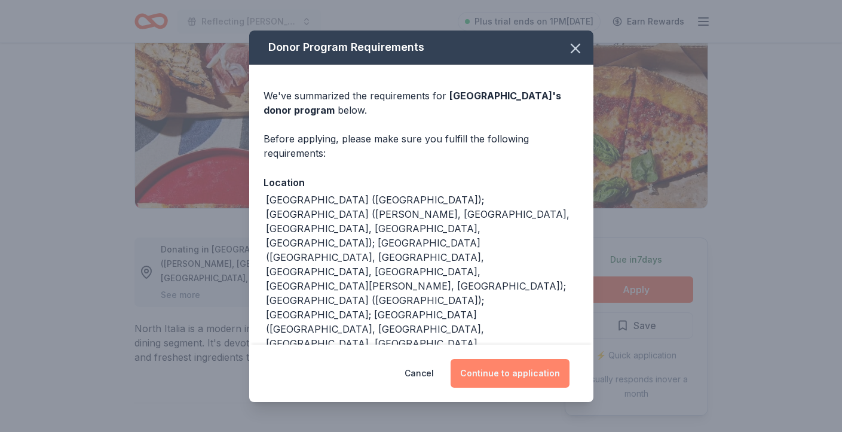
click at [542, 361] on button "Continue to application" at bounding box center [510, 373] width 119 height 29
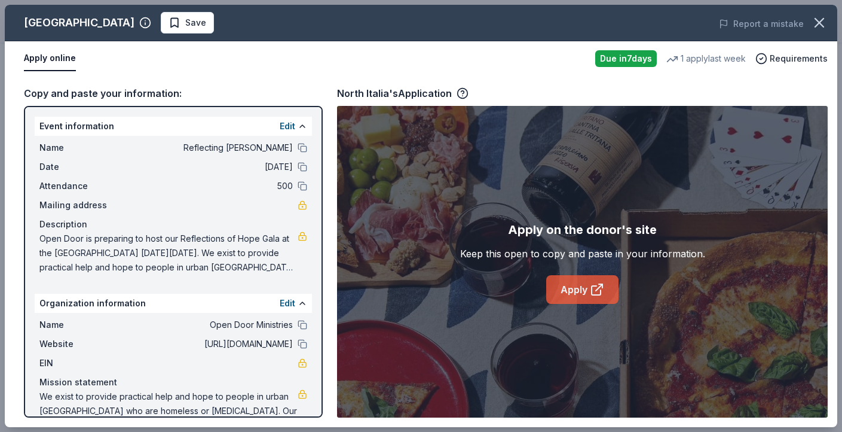
click at [583, 292] on link "Apply" at bounding box center [582, 289] width 72 height 29
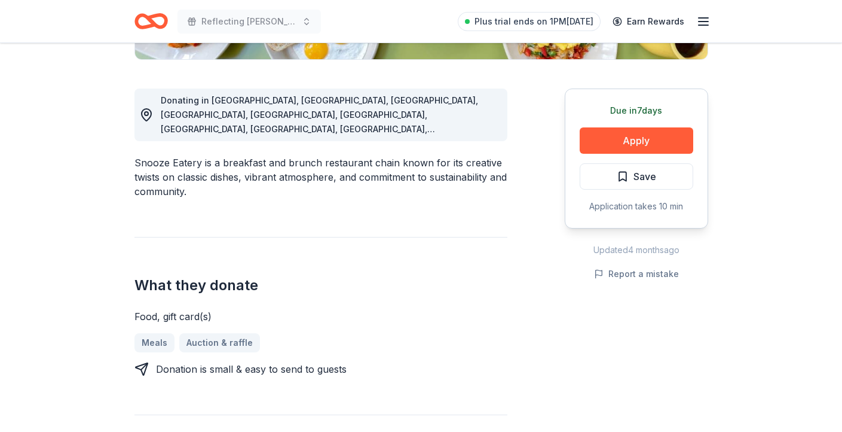
scroll to position [306, 0]
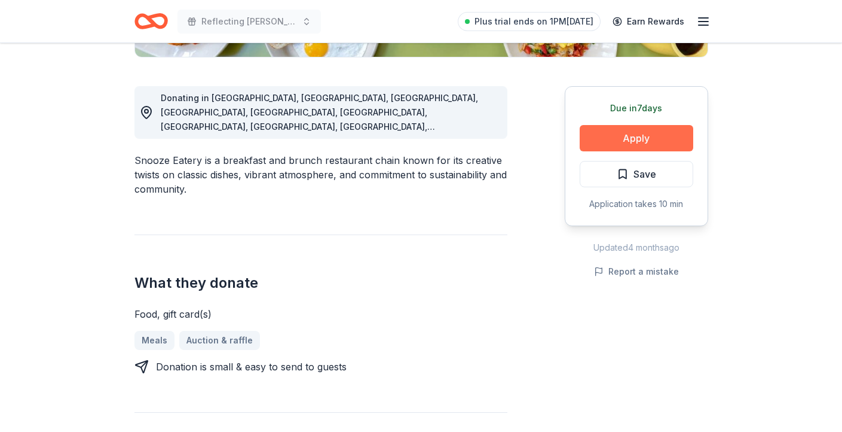
click at [633, 135] on button "Apply" at bounding box center [637, 138] width 114 height 26
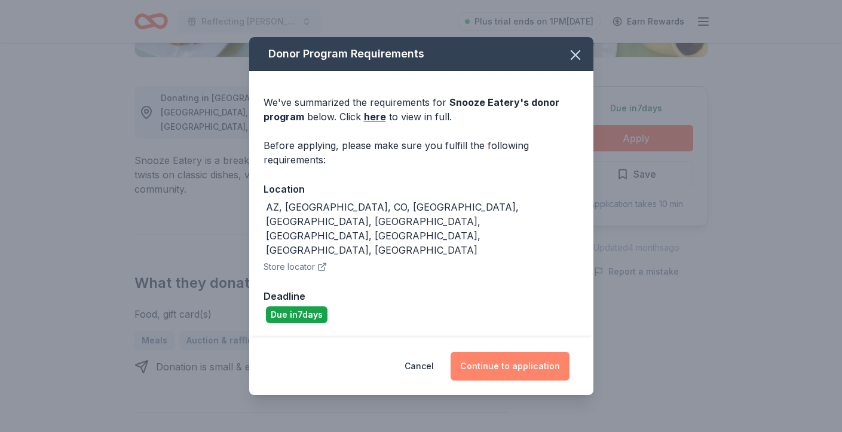
click at [536, 351] on button "Continue to application" at bounding box center [510, 365] width 119 height 29
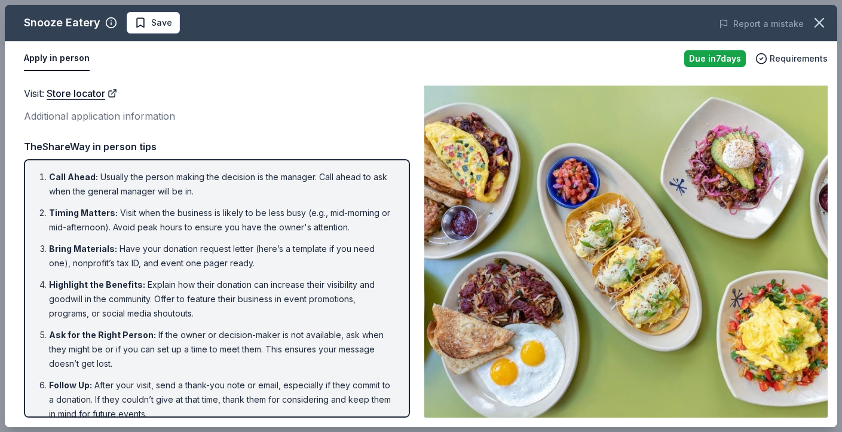
scroll to position [14, 0]
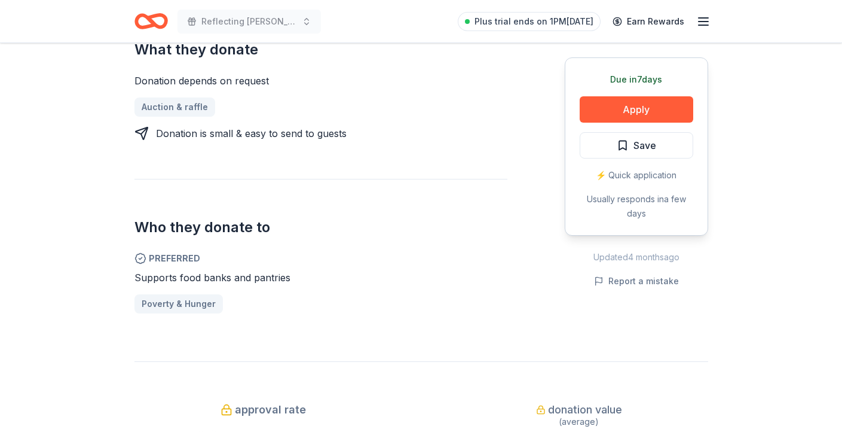
scroll to position [432, 0]
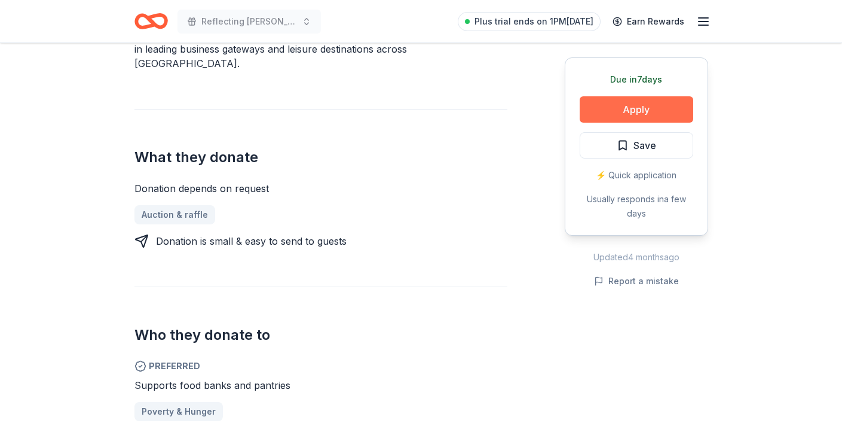
click at [672, 101] on button "Apply" at bounding box center [637, 109] width 114 height 26
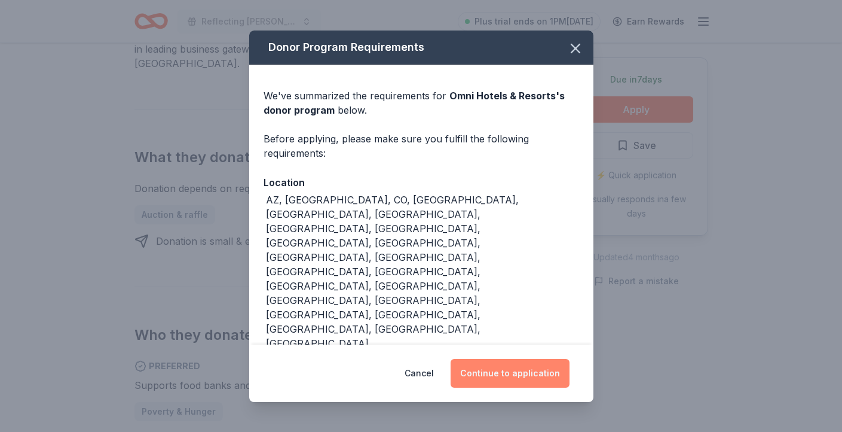
click at [507, 380] on button "Continue to application" at bounding box center [510, 373] width 119 height 29
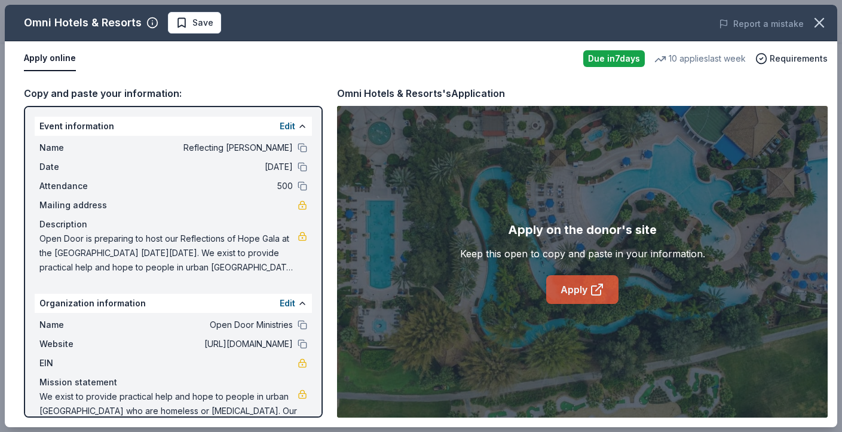
click at [592, 300] on link "Apply" at bounding box center [582, 289] width 72 height 29
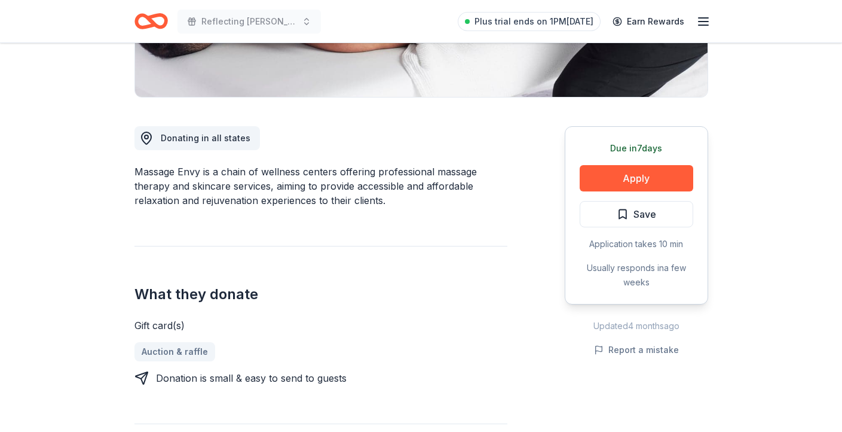
scroll to position [280, 0]
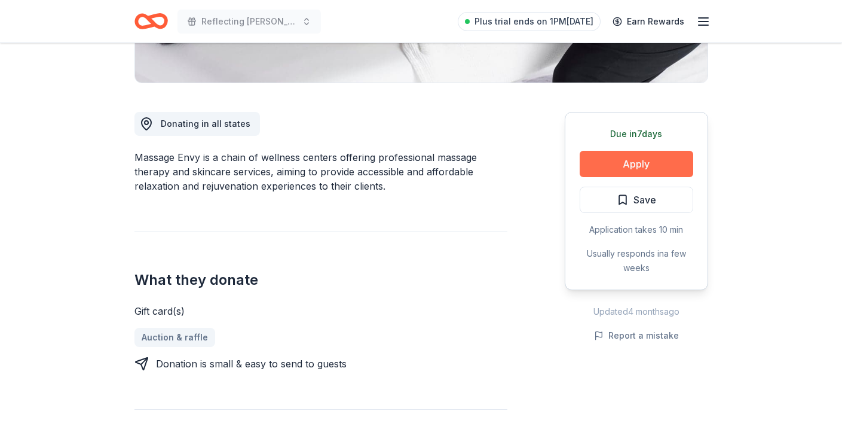
click at [602, 167] on button "Apply" at bounding box center [637, 164] width 114 height 26
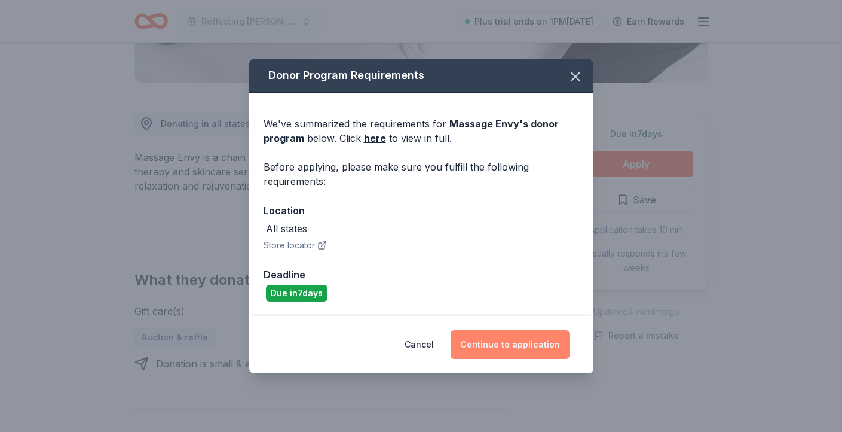
click at [513, 344] on button "Continue to application" at bounding box center [510, 344] width 119 height 29
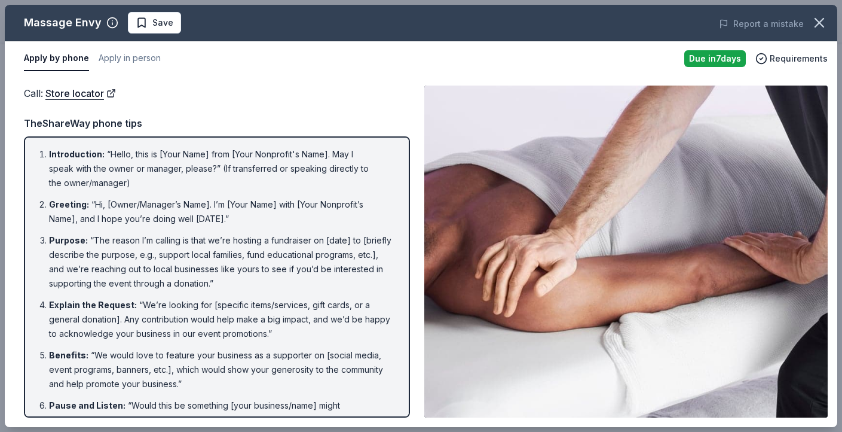
scroll to position [169, 0]
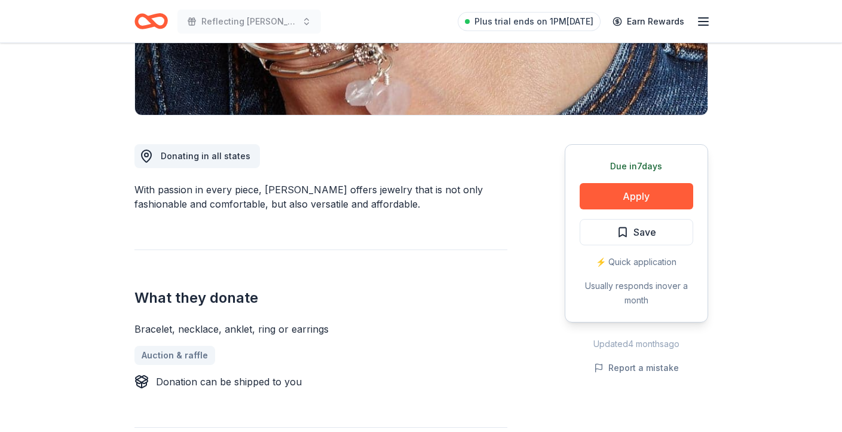
scroll to position [247, 0]
click at [649, 186] on button "Apply" at bounding box center [637, 196] width 114 height 26
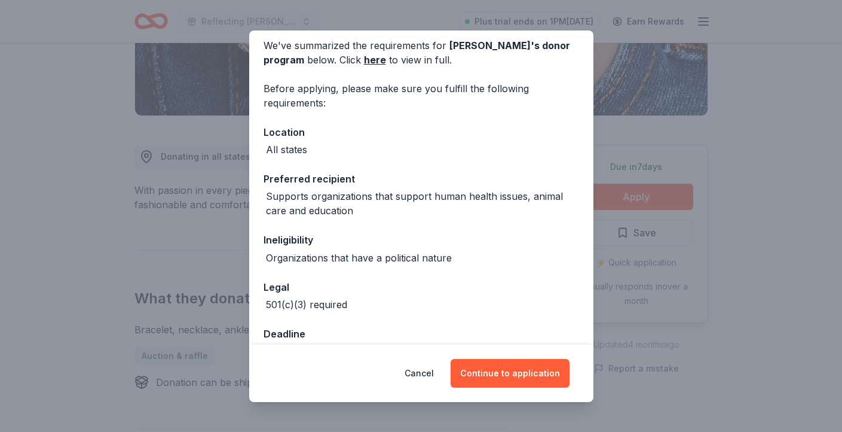
scroll to position [81, 0]
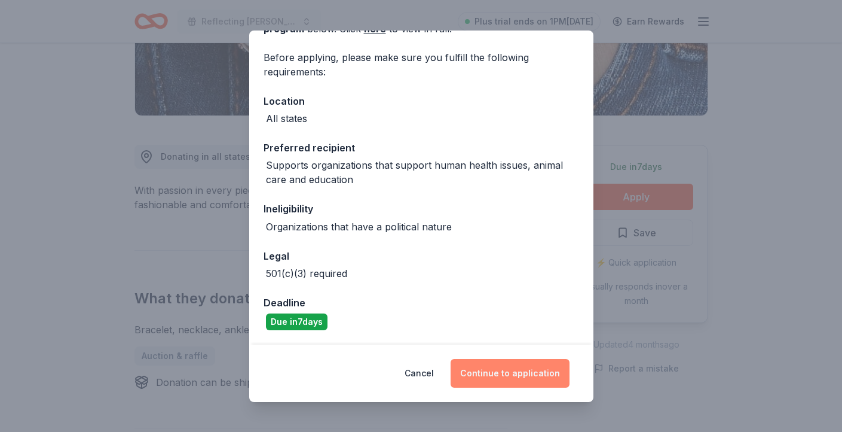
click at [499, 374] on button "Continue to application" at bounding box center [510, 373] width 119 height 29
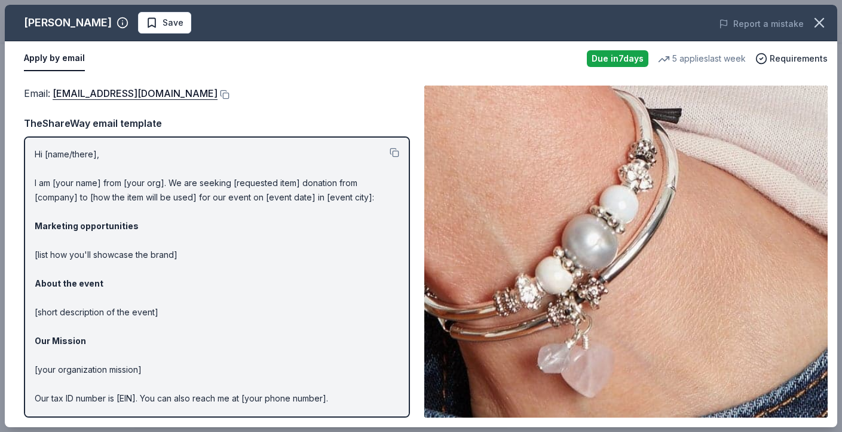
scroll to position [42, 0]
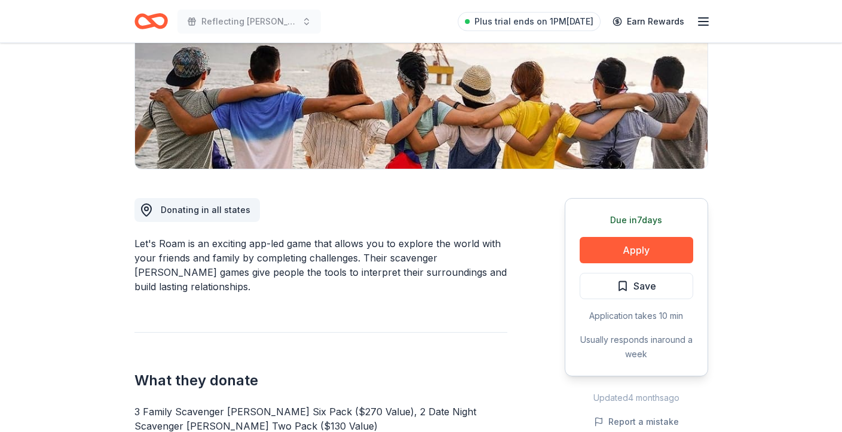
scroll to position [202, 0]
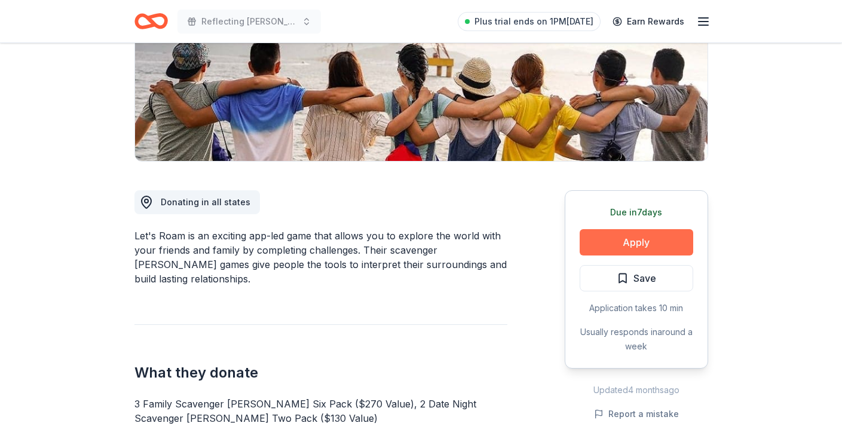
click at [643, 240] on button "Apply" at bounding box center [637, 242] width 114 height 26
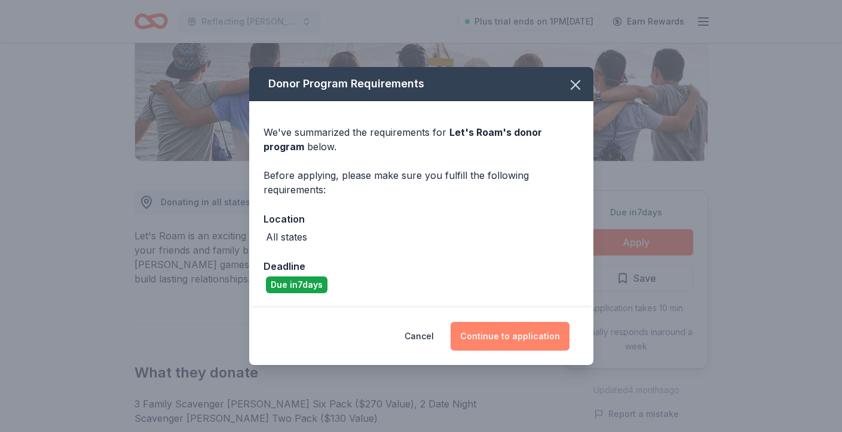
click at [512, 337] on button "Continue to application" at bounding box center [510, 336] width 119 height 29
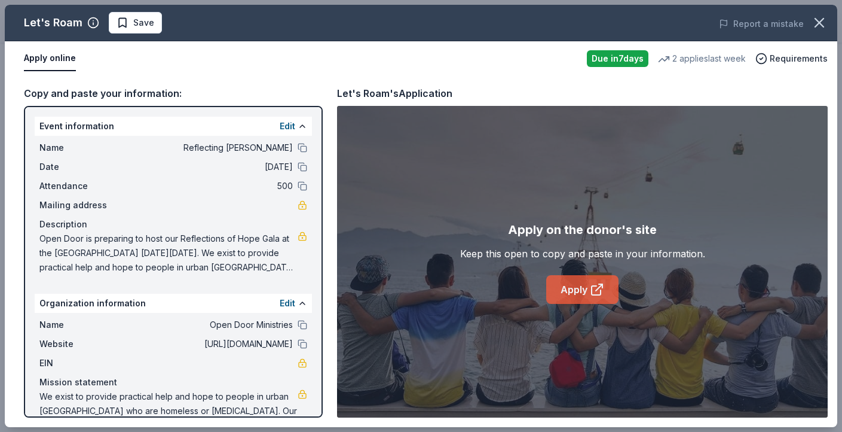
click at [555, 298] on link "Apply" at bounding box center [582, 289] width 72 height 29
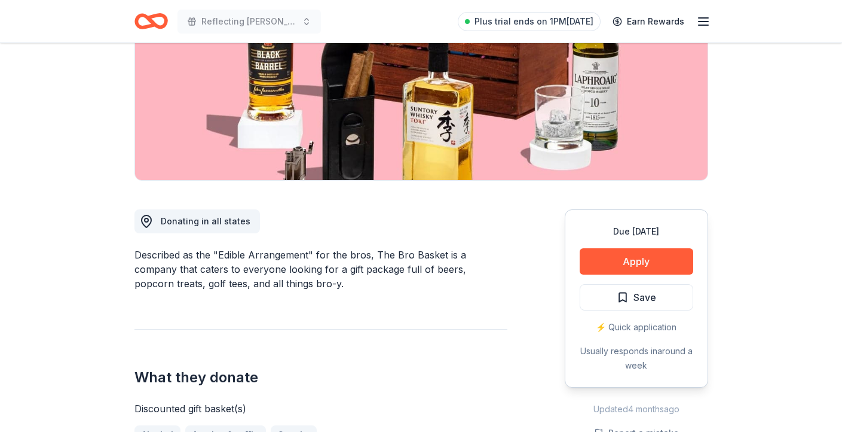
scroll to position [272, 0]
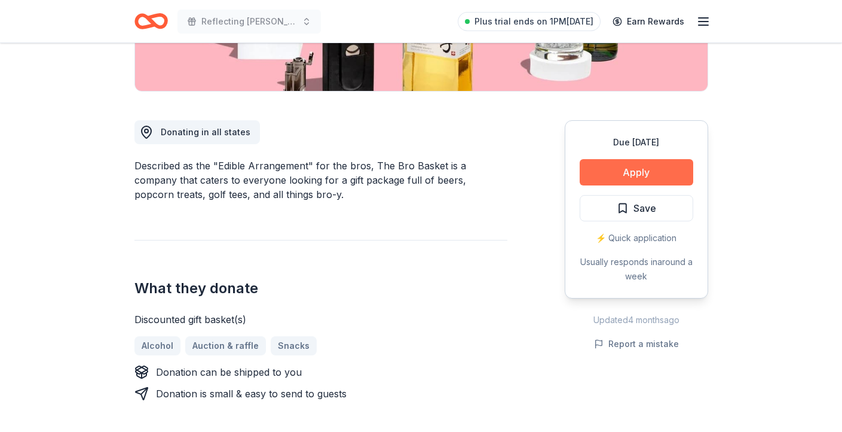
click at [635, 161] on button "Apply" at bounding box center [637, 172] width 114 height 26
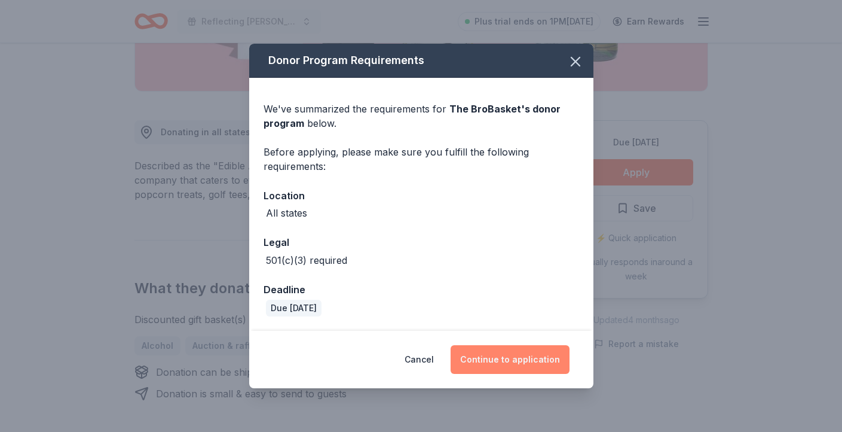
click at [502, 360] on button "Continue to application" at bounding box center [510, 359] width 119 height 29
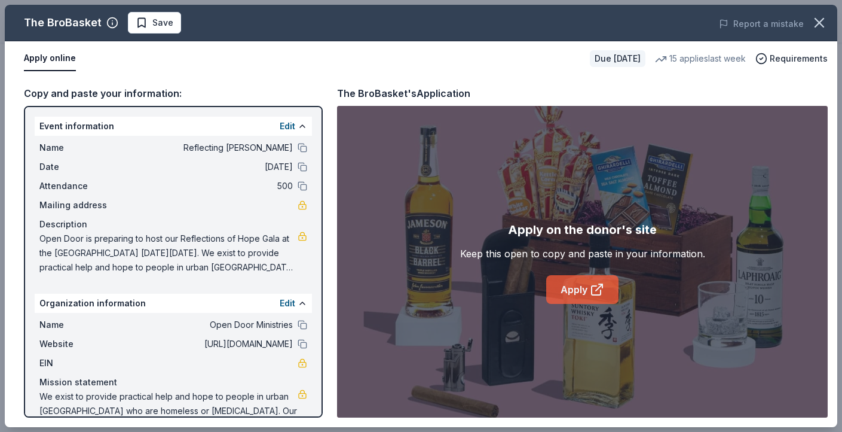
click at [577, 297] on link "Apply" at bounding box center [582, 289] width 72 height 29
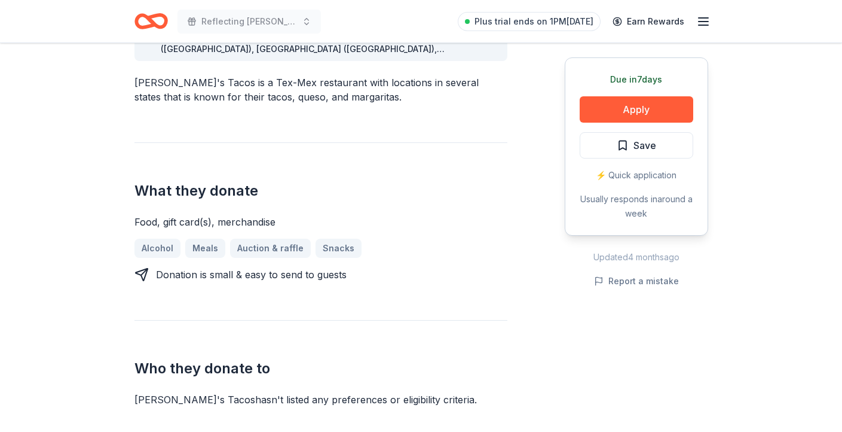
scroll to position [383, 0]
click at [653, 100] on button "Apply" at bounding box center [637, 109] width 114 height 26
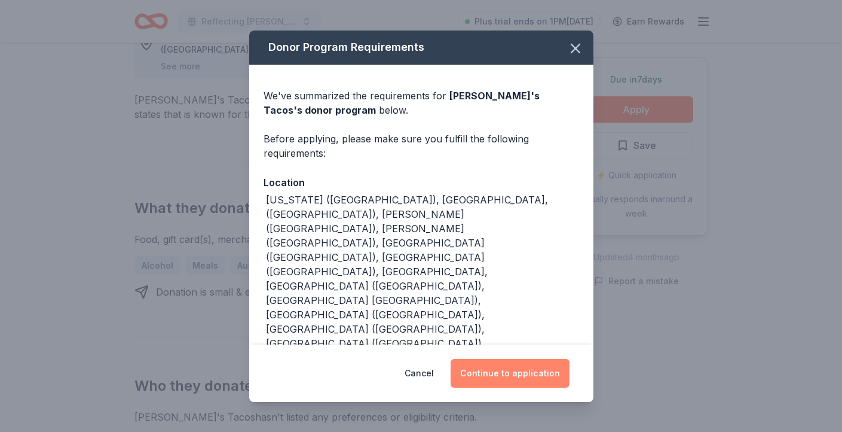
click at [518, 372] on button "Continue to application" at bounding box center [510, 373] width 119 height 29
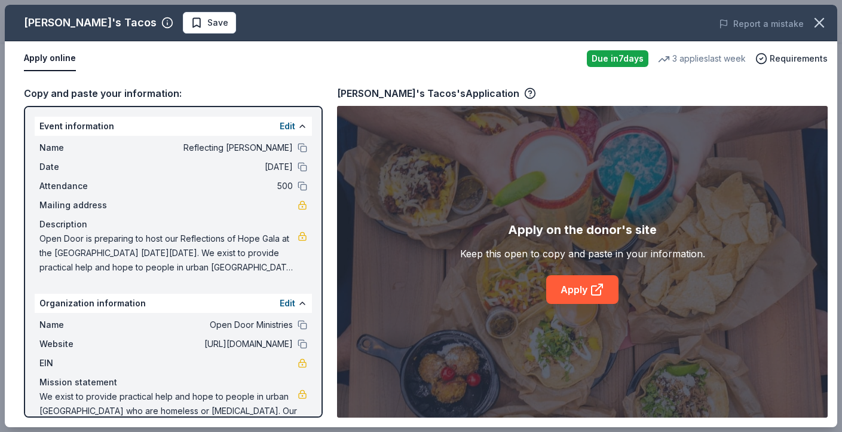
click at [588, 306] on div "Apply on the donor's site Keep this open to copy and paste in your information.…" at bounding box center [582, 261] width 491 height 311
click at [589, 285] on link "Apply" at bounding box center [582, 289] width 72 height 29
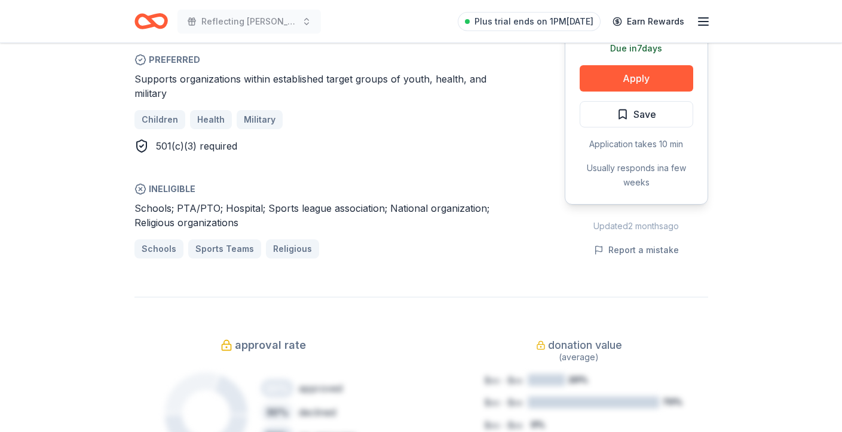
scroll to position [458, 0]
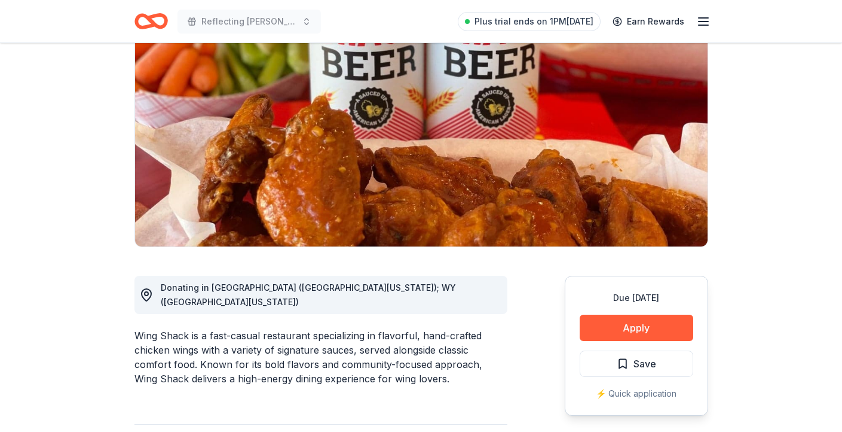
scroll to position [145, 0]
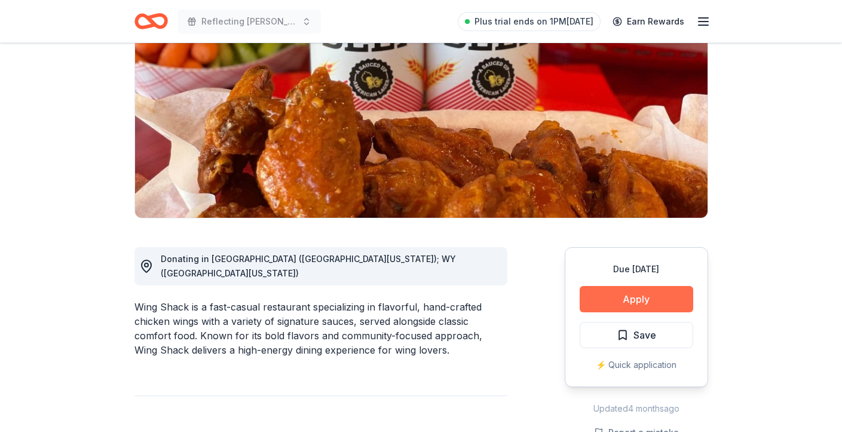
click at [676, 301] on button "Apply" at bounding box center [637, 299] width 114 height 26
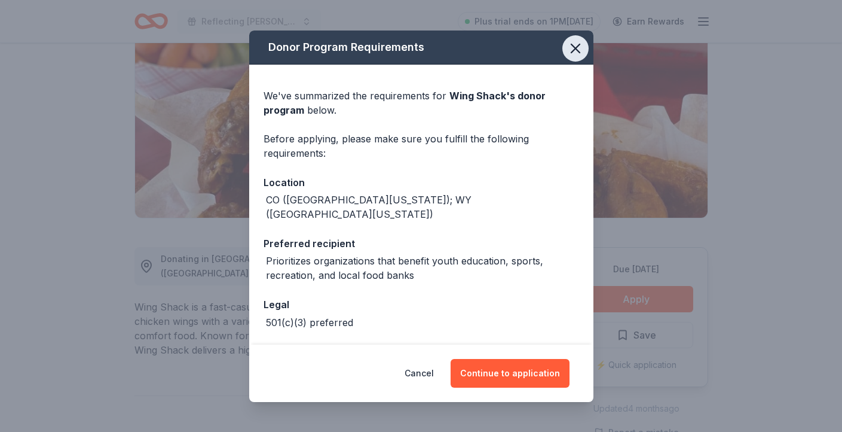
click at [580, 41] on icon "button" at bounding box center [575, 48] width 17 height 17
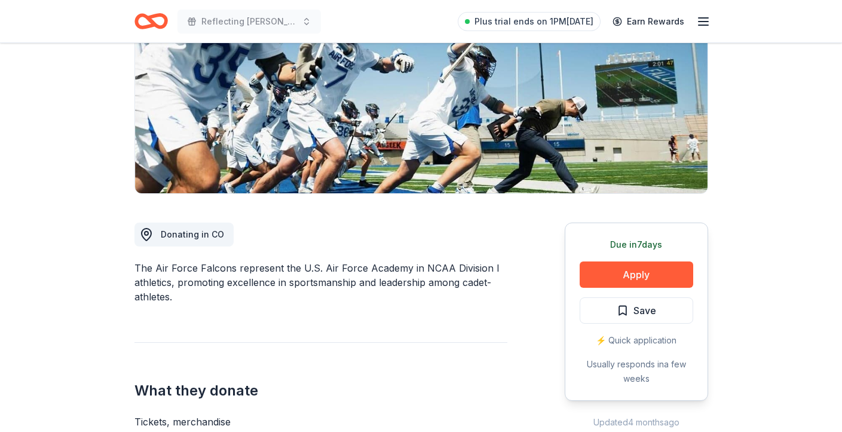
scroll to position [208, 0]
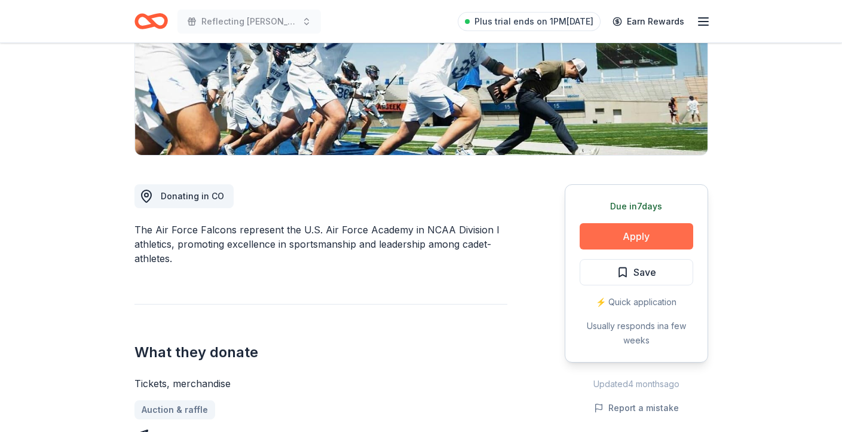
click at [660, 240] on button "Apply" at bounding box center [637, 236] width 114 height 26
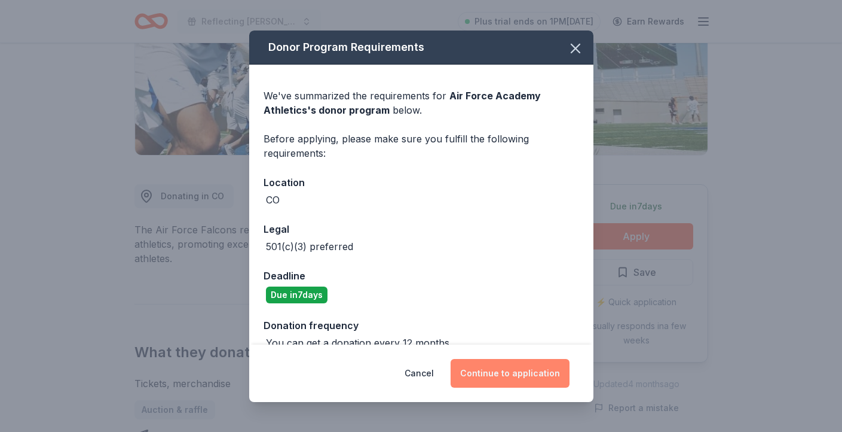
click at [543, 364] on button "Continue to application" at bounding box center [510, 373] width 119 height 29
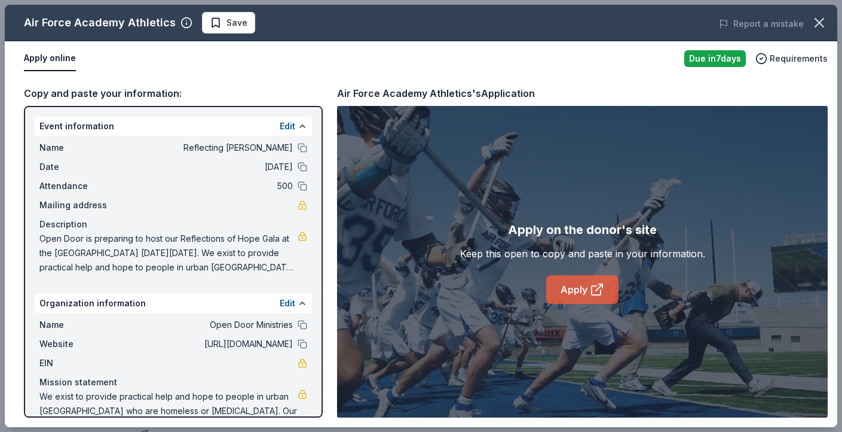
click at [587, 289] on link "Apply" at bounding box center [582, 289] width 72 height 29
